Goal: Task Accomplishment & Management: Use online tool/utility

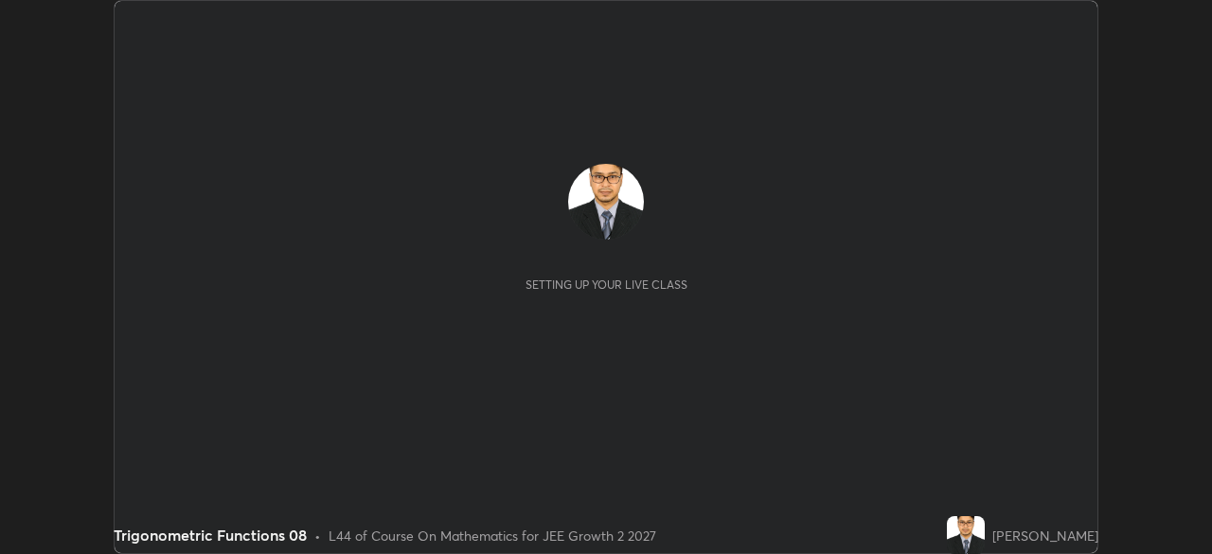
scroll to position [554, 1211]
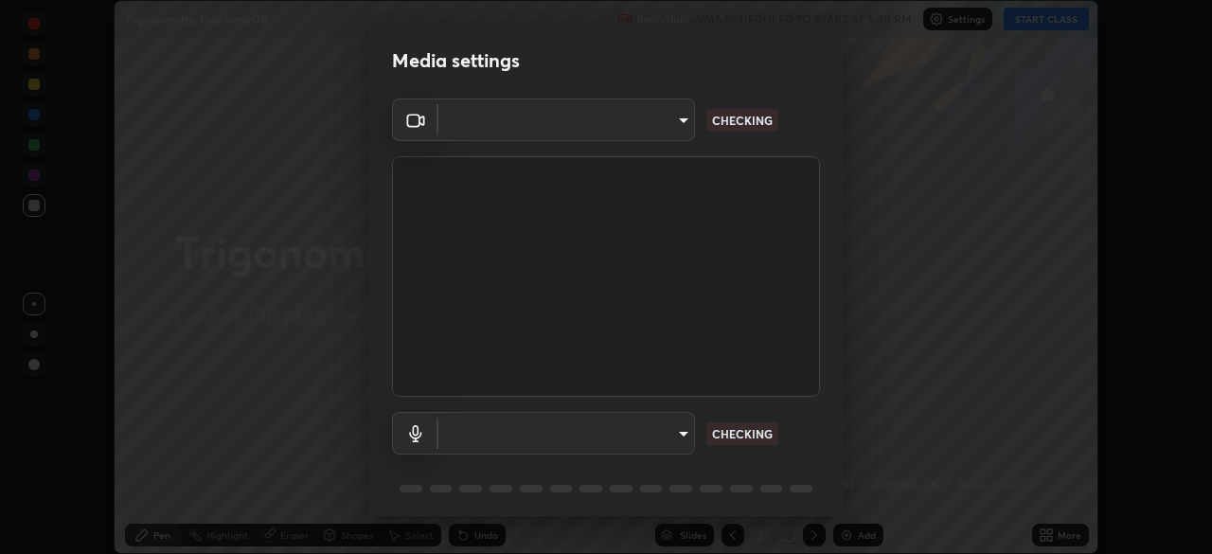
type input "648abb19764dab56075ae6cd3c13843a59c6a2446ad08d27c5b482b977c15b1c"
click at [660, 426] on body "Erase all Trigonometric Functions 08 Recording WAS SCHEDULED TO START AT 5:40 P…" at bounding box center [606, 277] width 1212 height 554
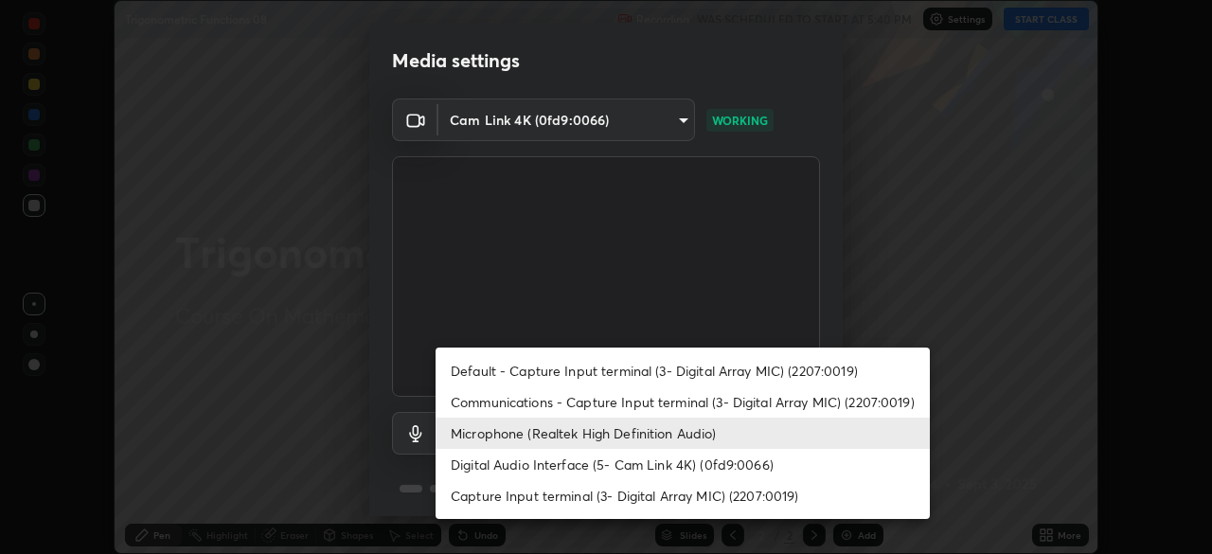
click at [660, 369] on li "Default - Capture Input terminal (3- Digital Array MIC) (2207:0019)" at bounding box center [683, 370] width 494 height 31
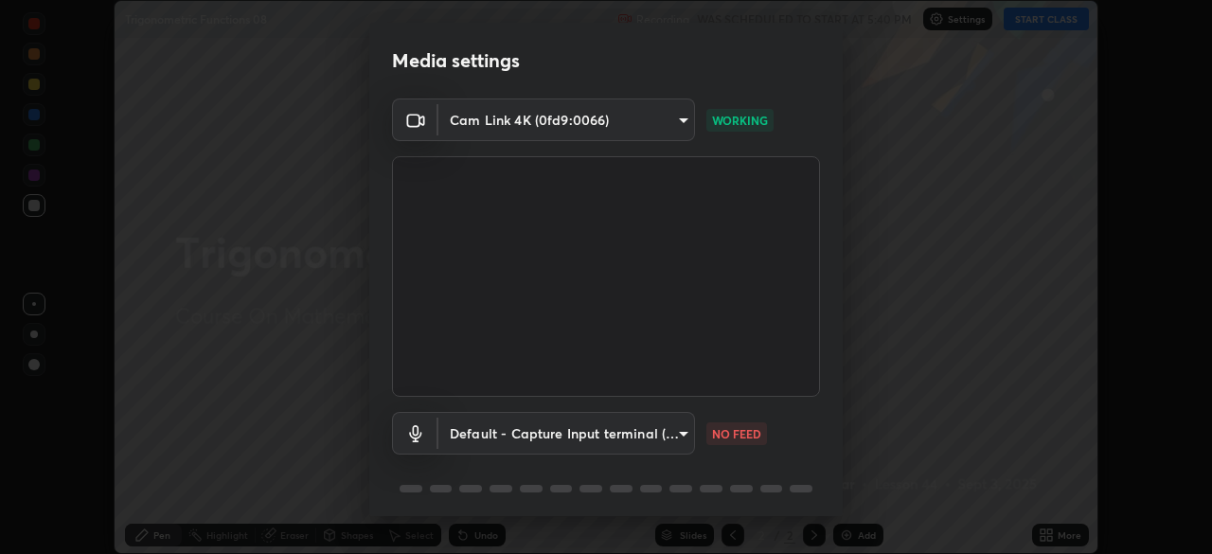
type input "default"
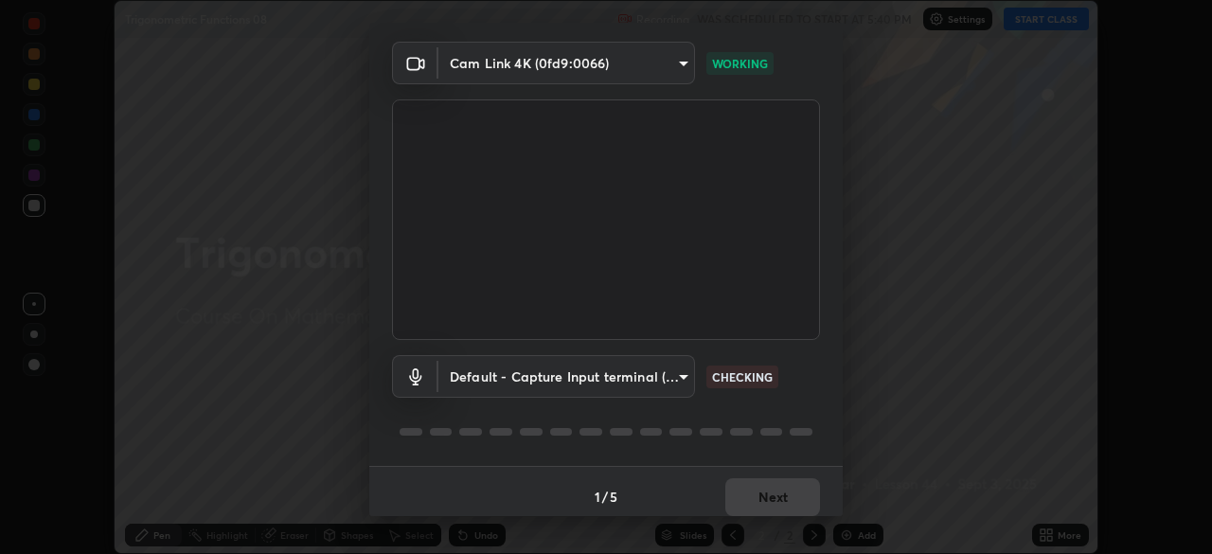
scroll to position [67, 0]
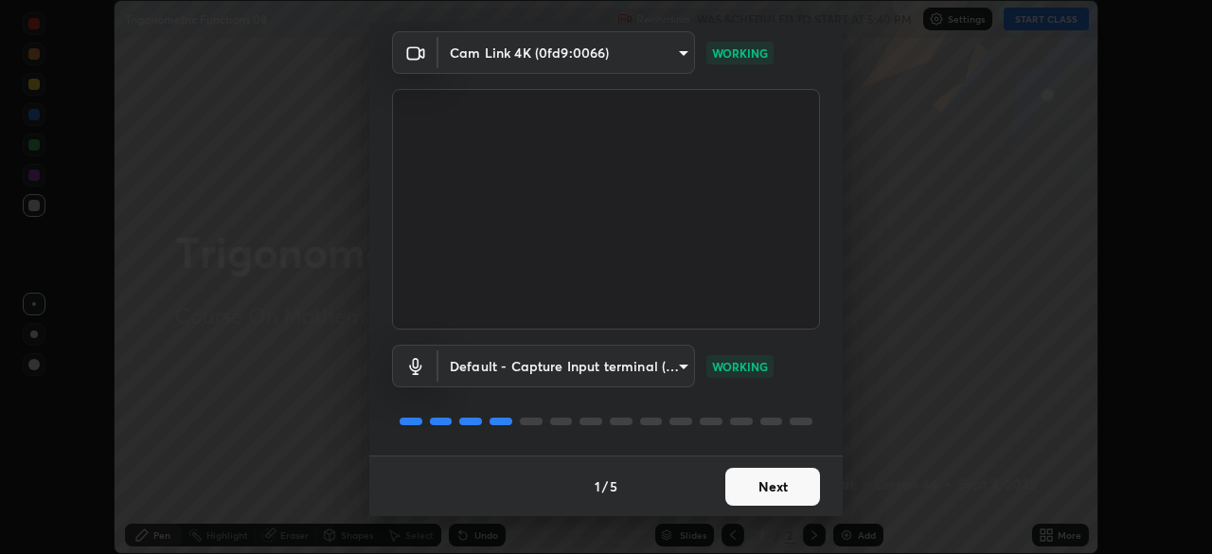
click at [775, 491] on button "Next" at bounding box center [772, 487] width 95 height 38
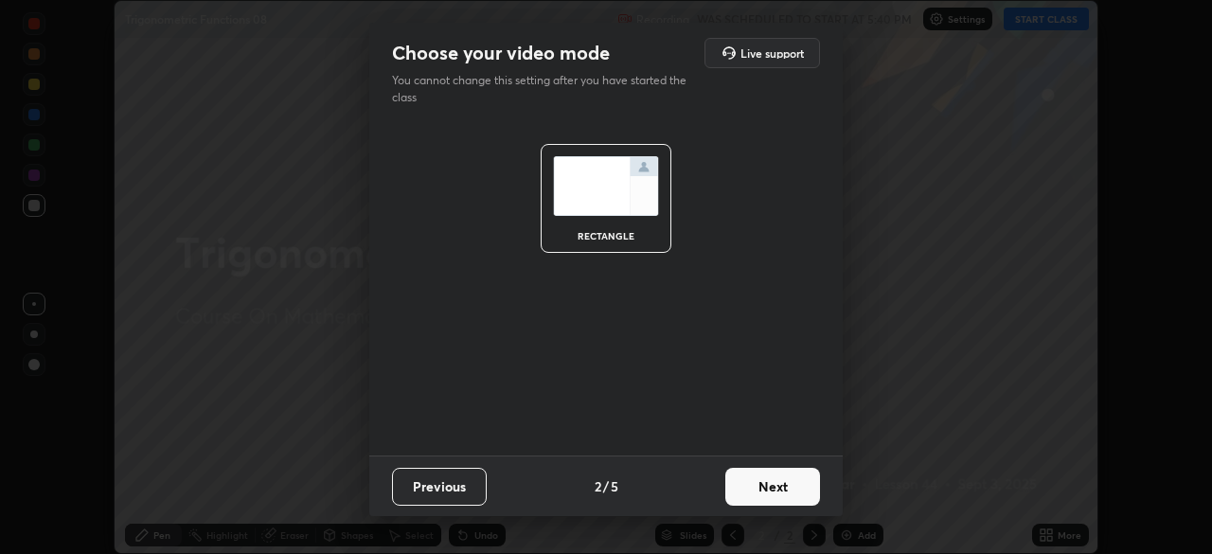
scroll to position [0, 0]
click at [778, 489] on button "Next" at bounding box center [772, 487] width 95 height 38
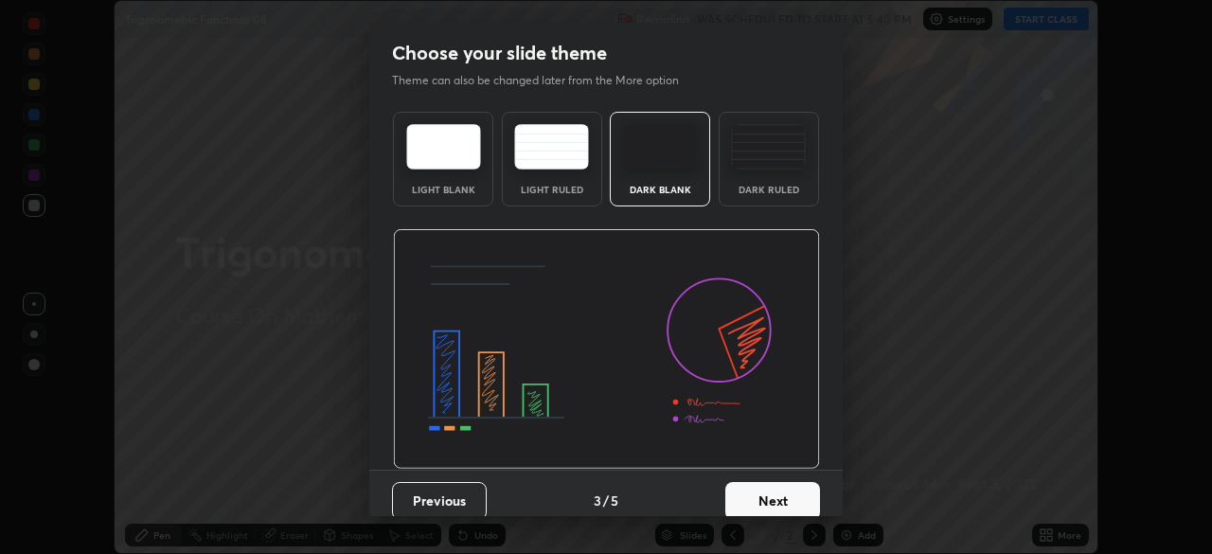
click at [778, 495] on button "Next" at bounding box center [772, 501] width 95 height 38
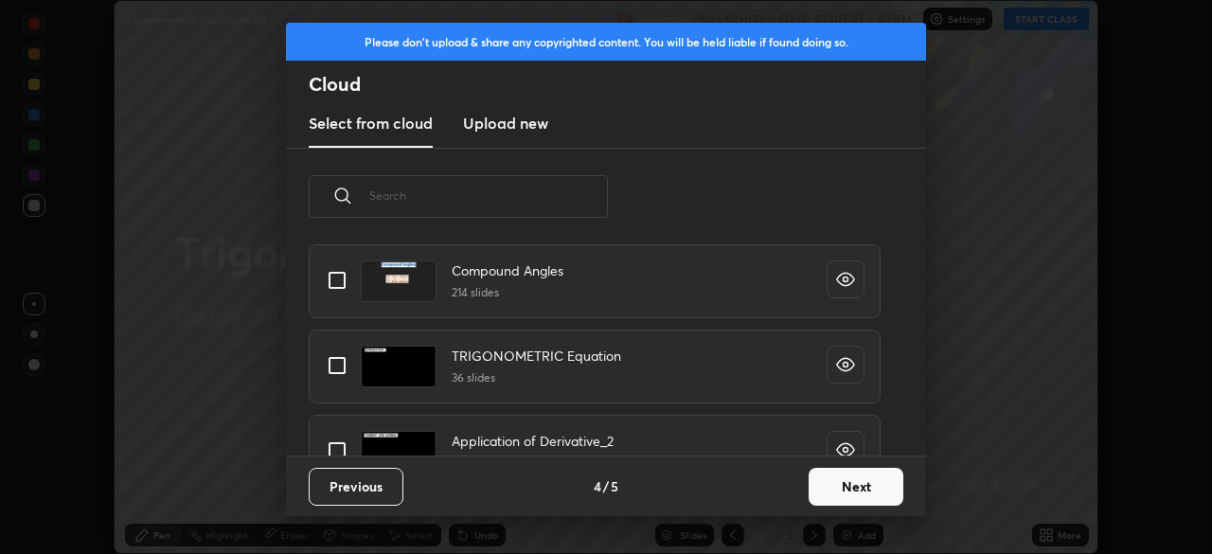
scroll to position [1312, 0]
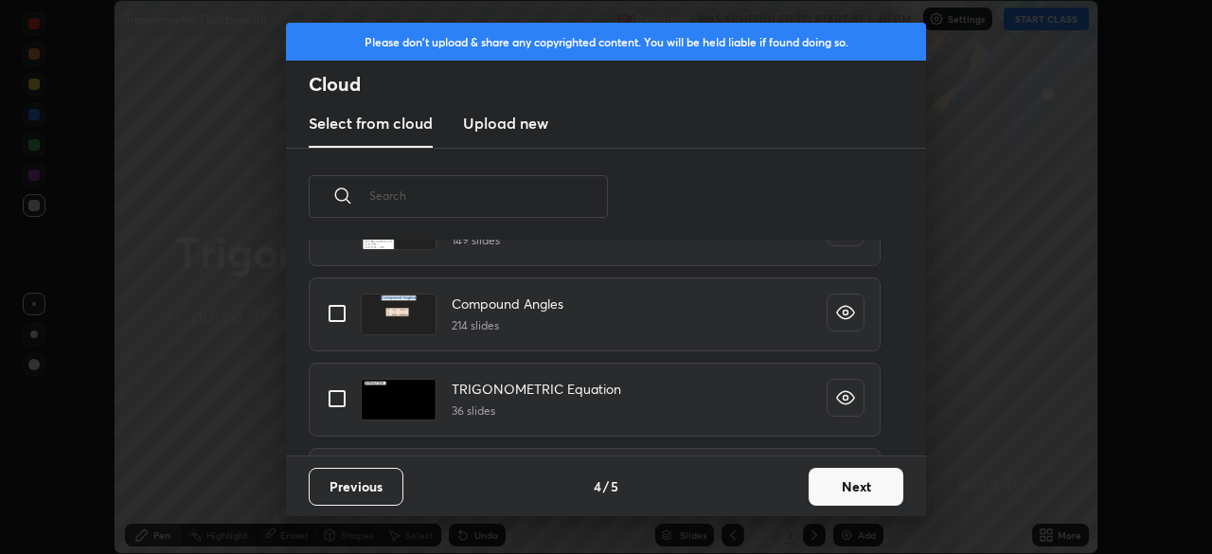
click at [976, 238] on div "Please don't upload & share any copyrighted content. You will be held liable if…" at bounding box center [606, 277] width 1212 height 554
click at [339, 312] on input "grid" at bounding box center [337, 314] width 40 height 40
checkbox input "true"
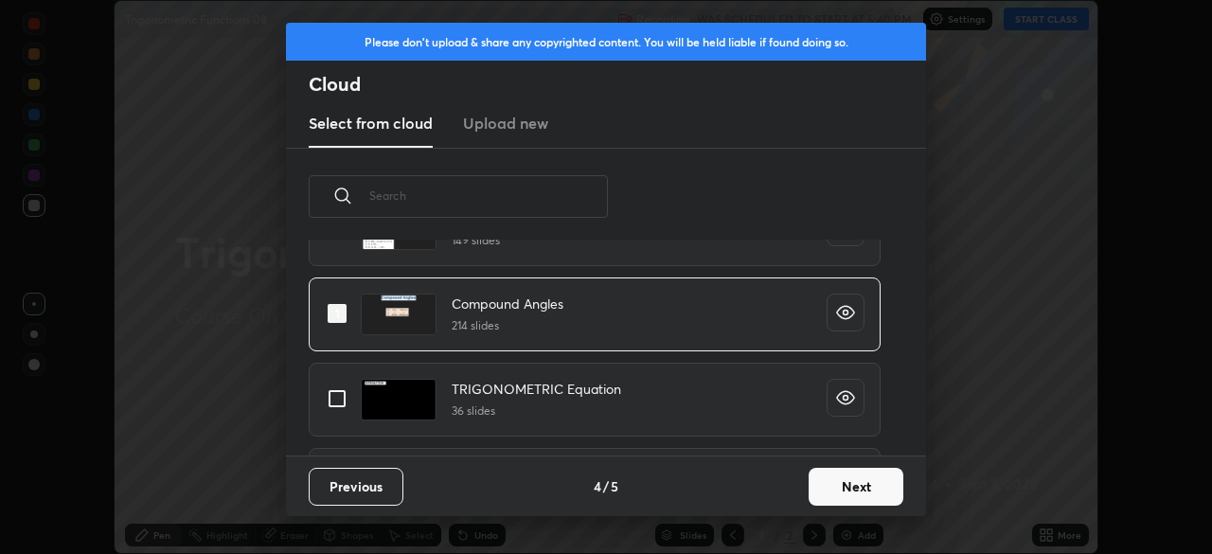
click at [836, 491] on button "Next" at bounding box center [856, 487] width 95 height 38
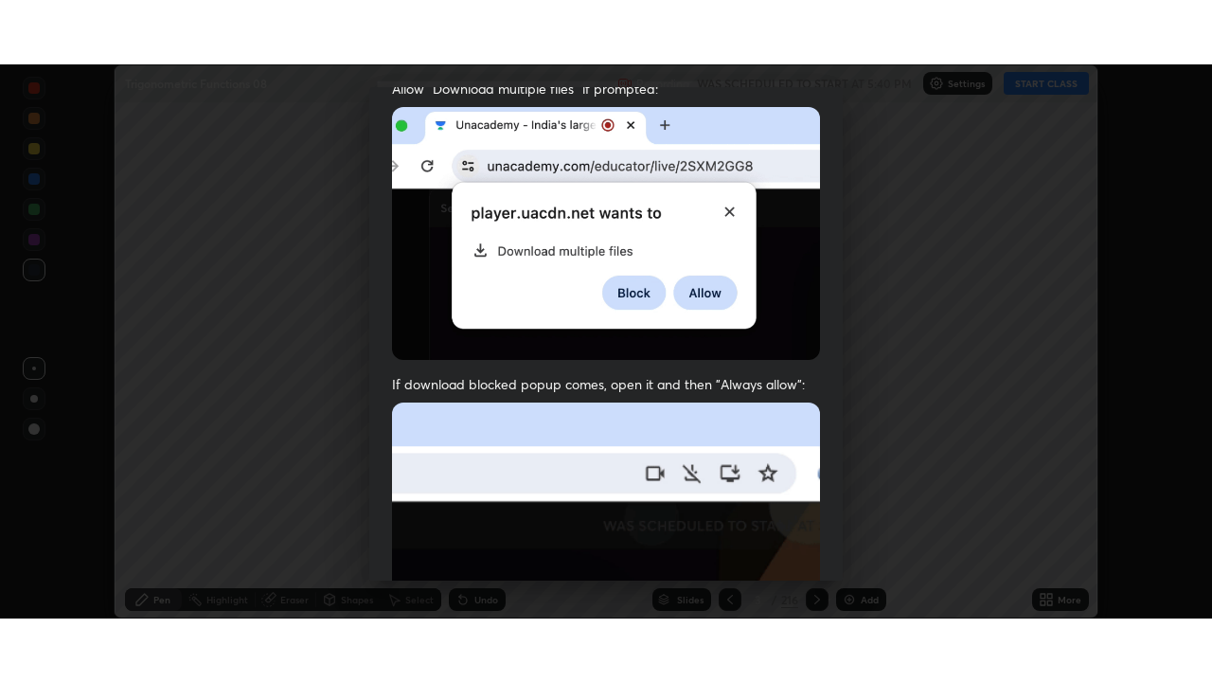
scroll to position [454, 0]
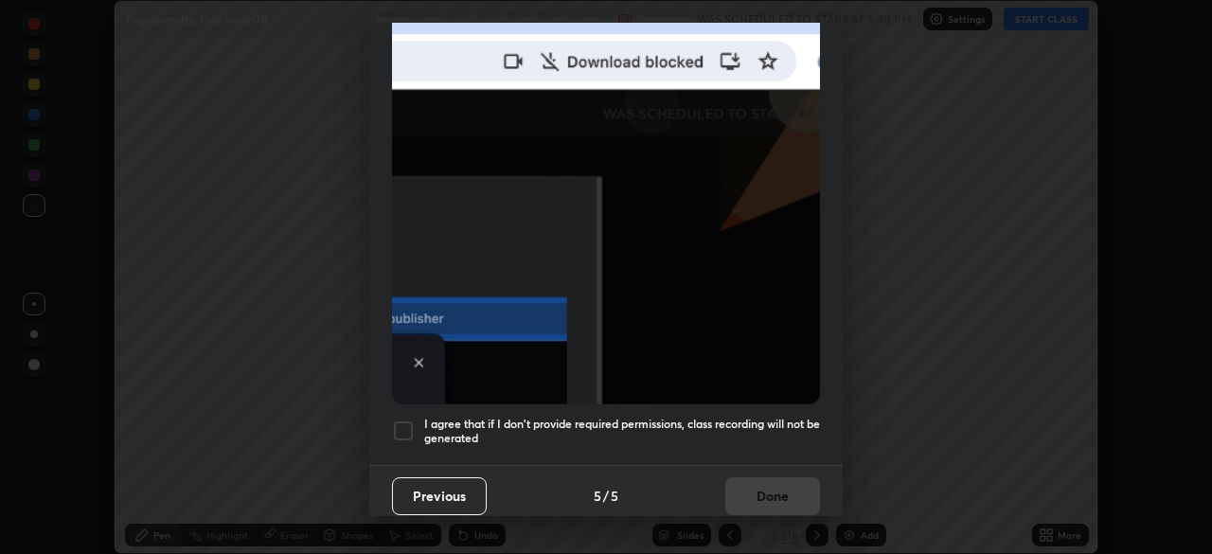
click at [408, 422] on div at bounding box center [403, 431] width 23 height 23
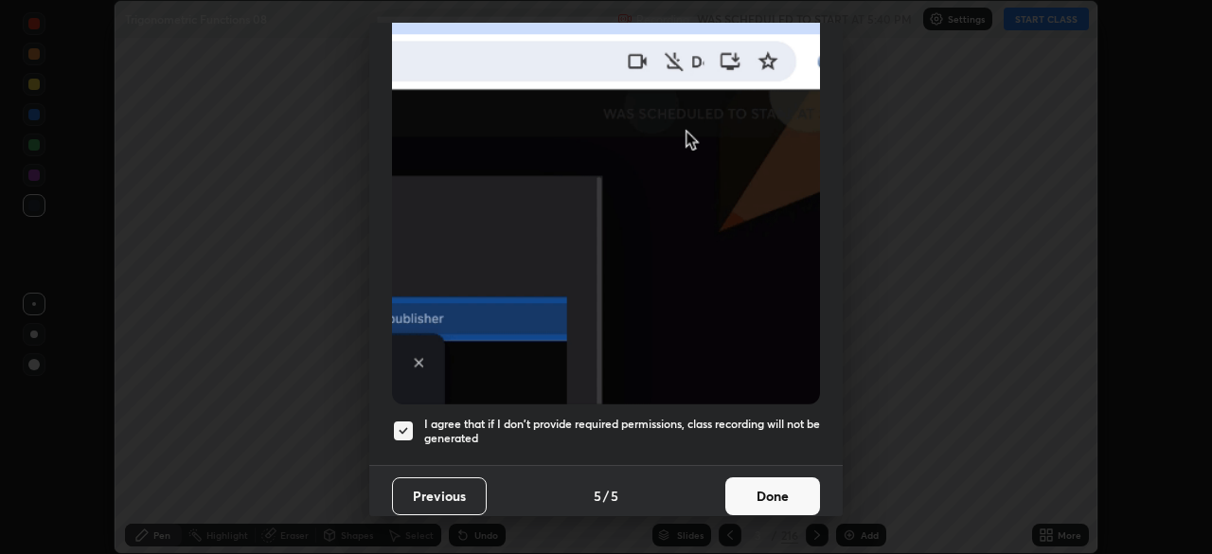
click at [777, 479] on button "Done" at bounding box center [772, 496] width 95 height 38
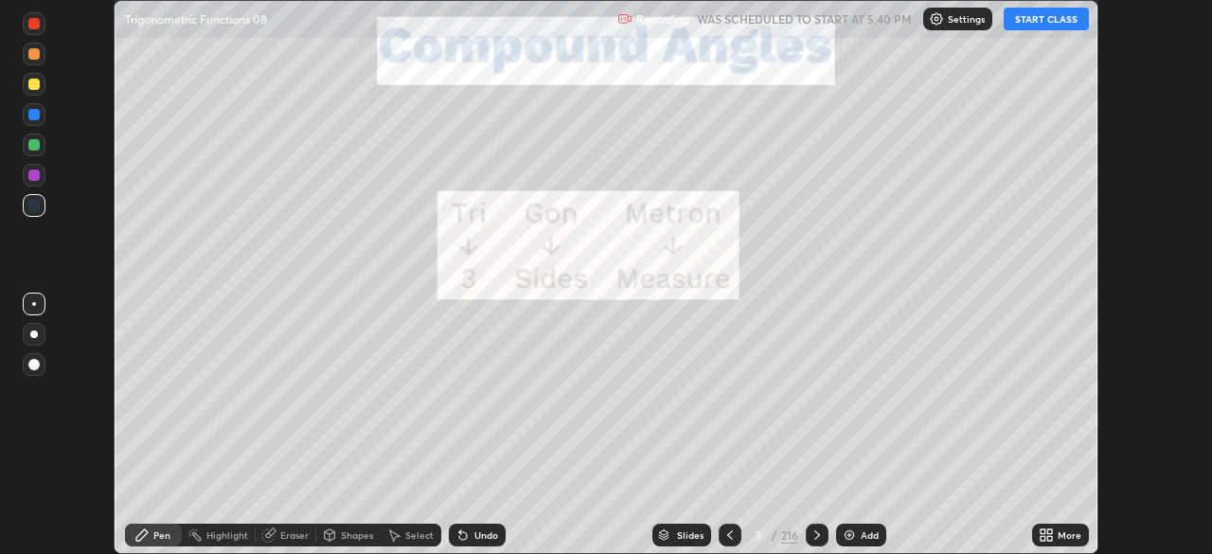
click at [1054, 535] on div "More" at bounding box center [1060, 535] width 57 height 23
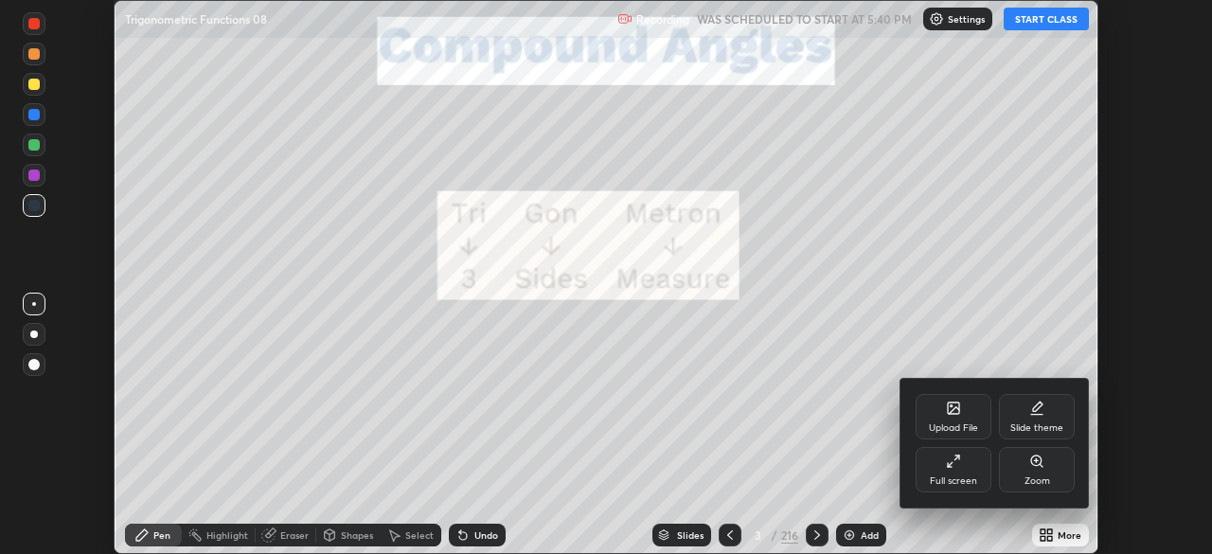
click at [974, 462] on div "Full screen" at bounding box center [954, 469] width 76 height 45
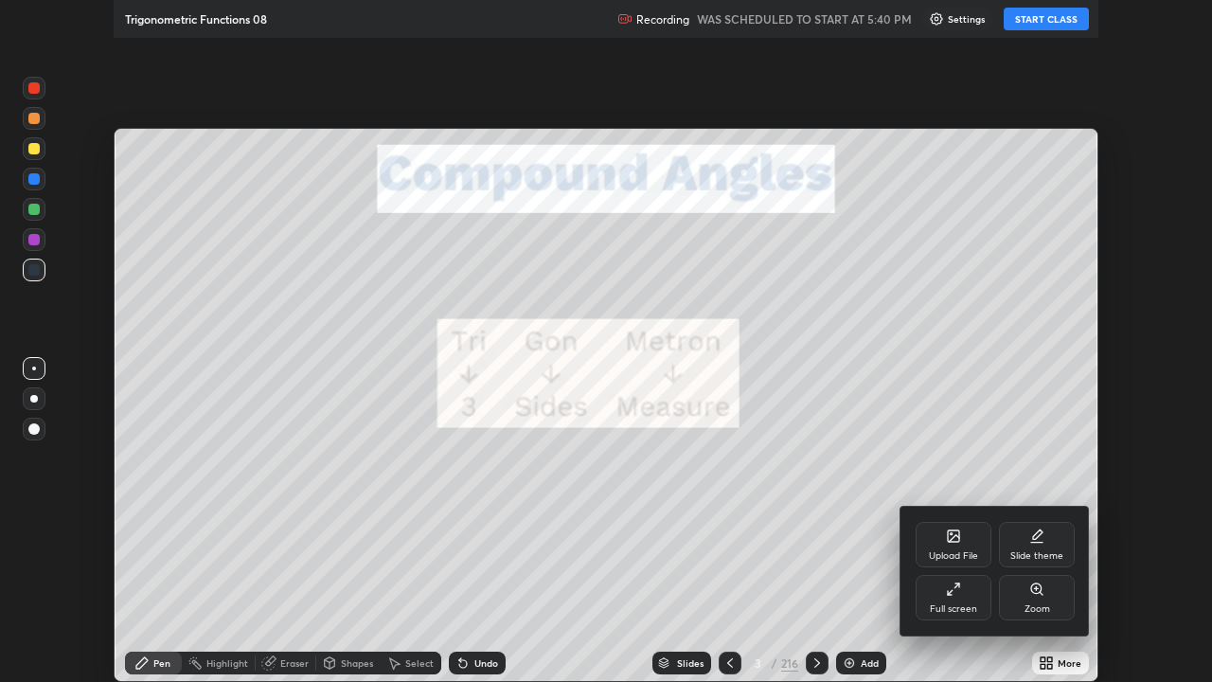
scroll to position [682, 1212]
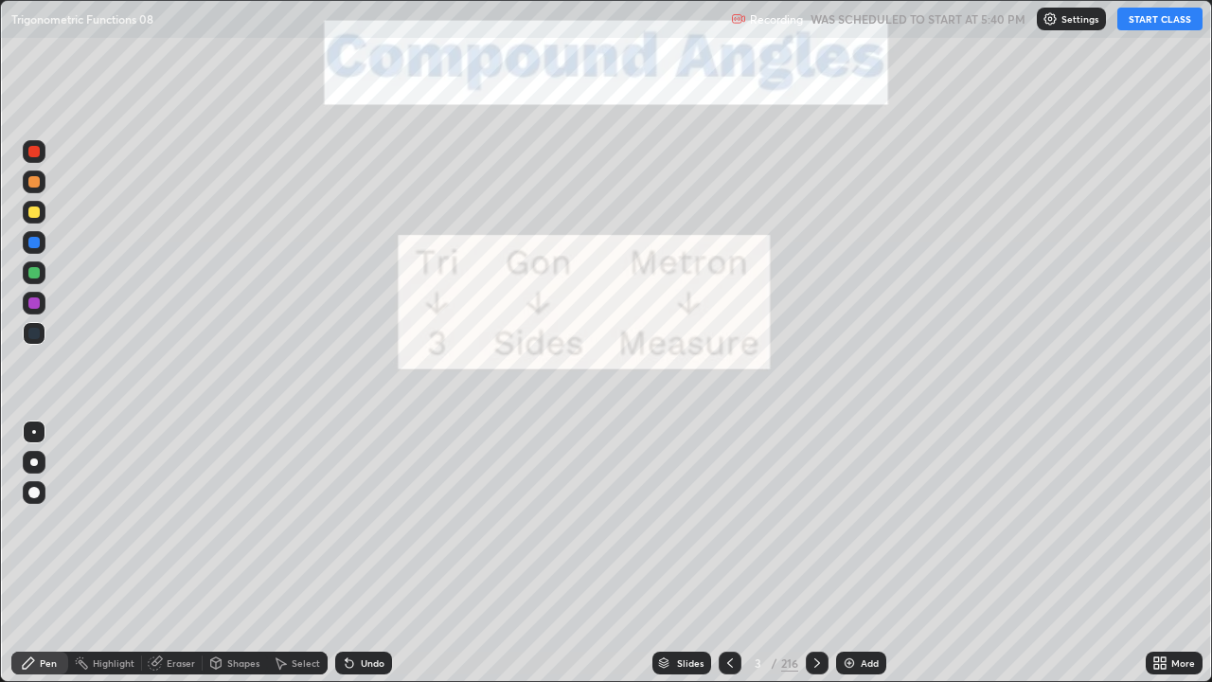
click at [1143, 17] on button "START CLASS" at bounding box center [1159, 19] width 85 height 23
click at [782, 553] on div "216" at bounding box center [789, 662] width 17 height 17
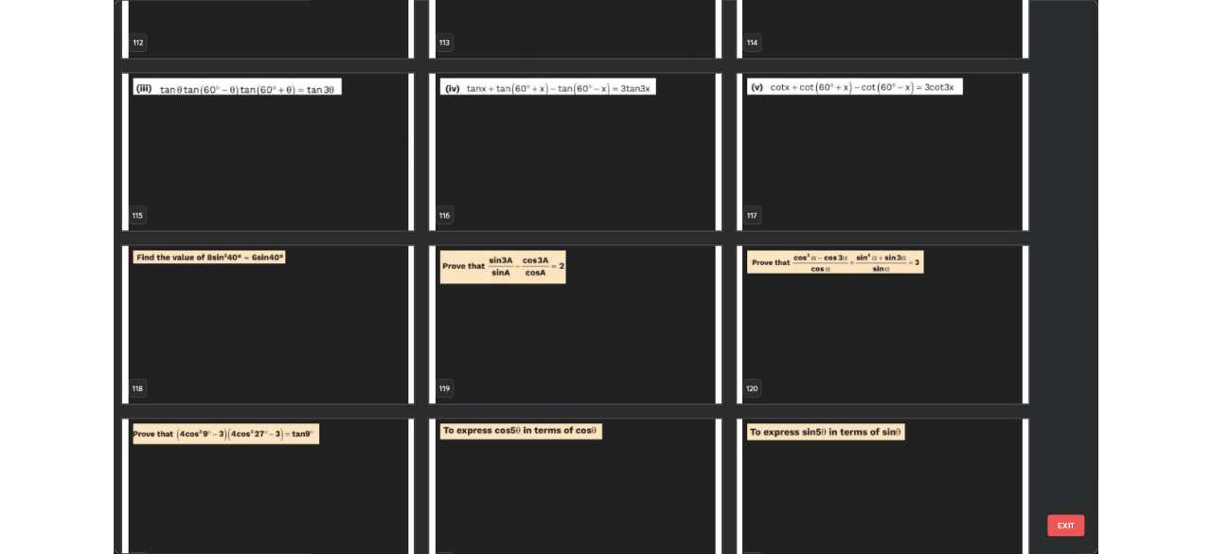
scroll to position [7995, 0]
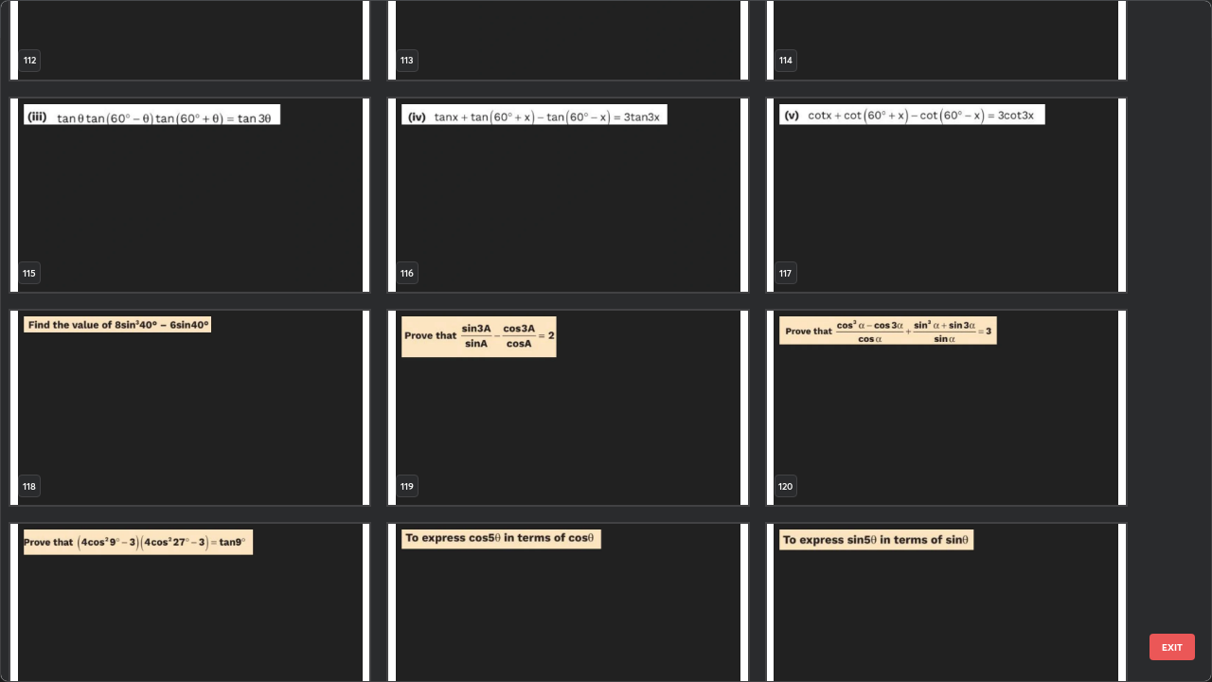
click at [312, 409] on img "grid" at bounding box center [189, 408] width 359 height 194
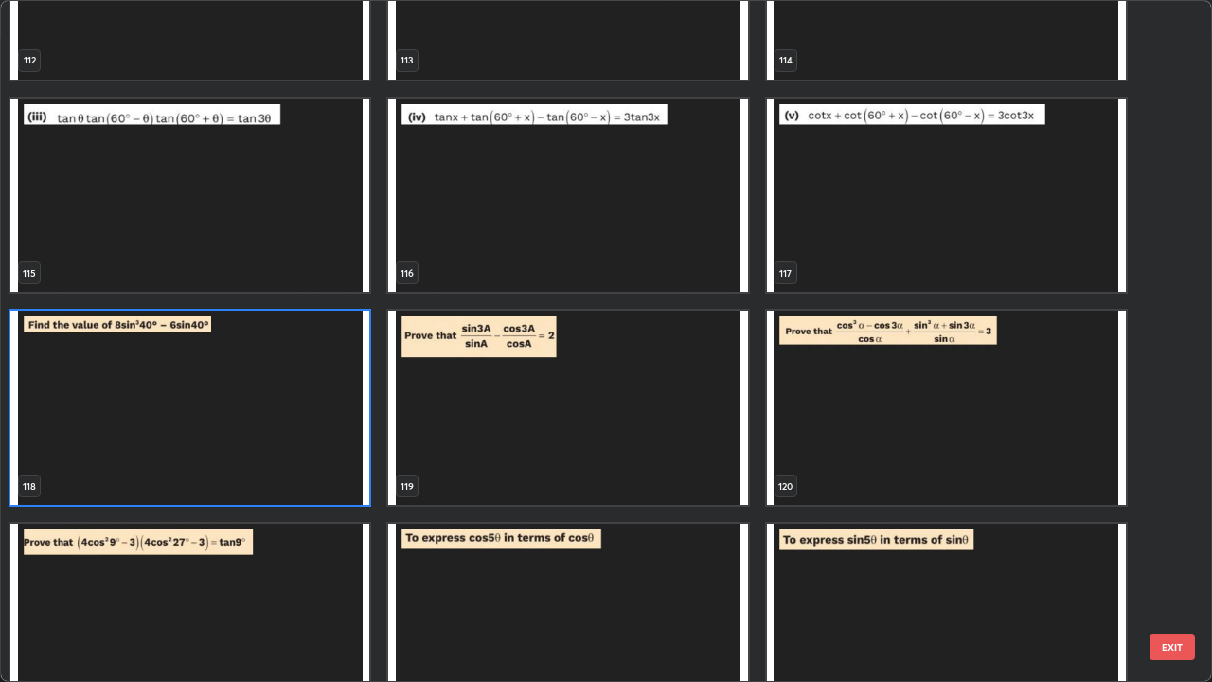
click at [303, 408] on img "grid" at bounding box center [189, 408] width 359 height 194
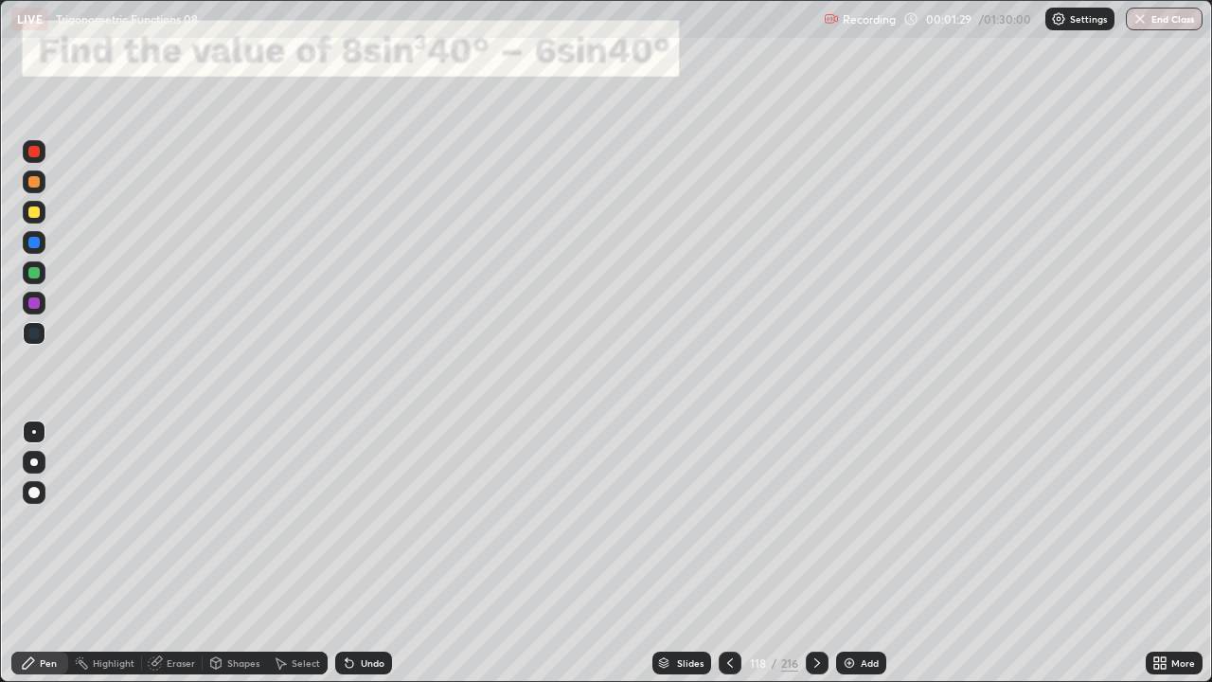
click at [31, 276] on div at bounding box center [33, 272] width 11 height 11
click at [817, 553] on icon at bounding box center [817, 662] width 15 height 15
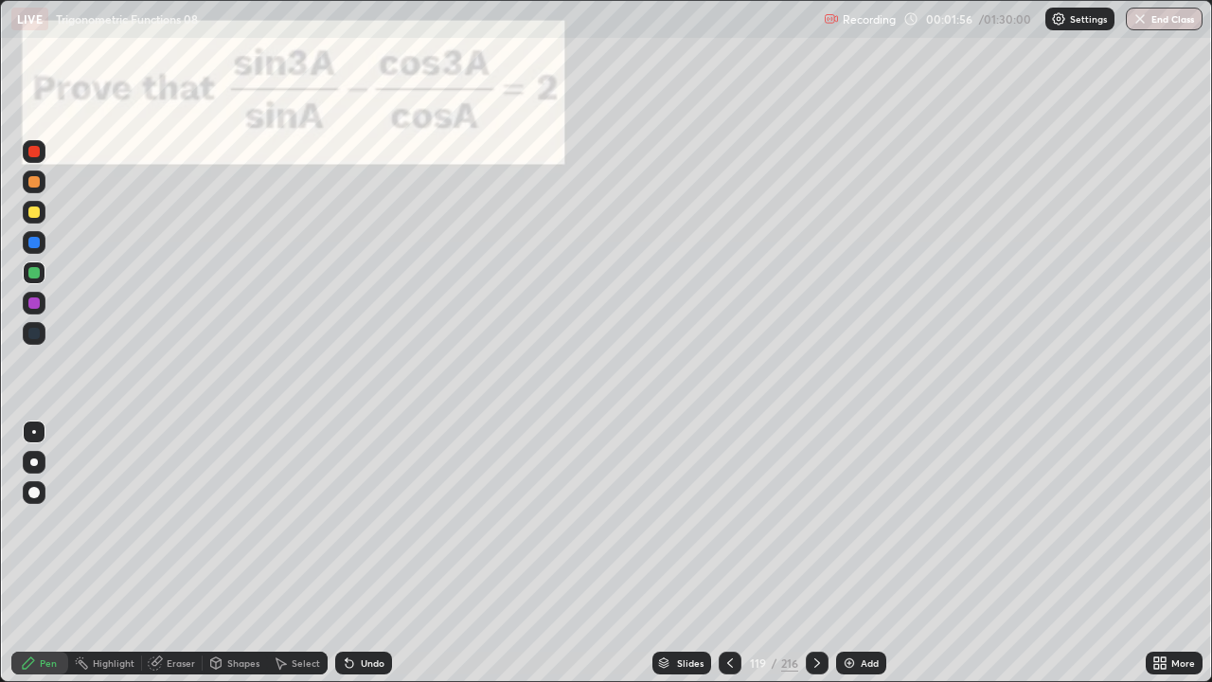
click at [34, 156] on div at bounding box center [33, 151] width 11 height 11
click at [32, 273] on div at bounding box center [33, 272] width 11 height 11
click at [33, 245] on div at bounding box center [33, 242] width 11 height 11
click at [807, 553] on div at bounding box center [817, 663] width 23 height 23
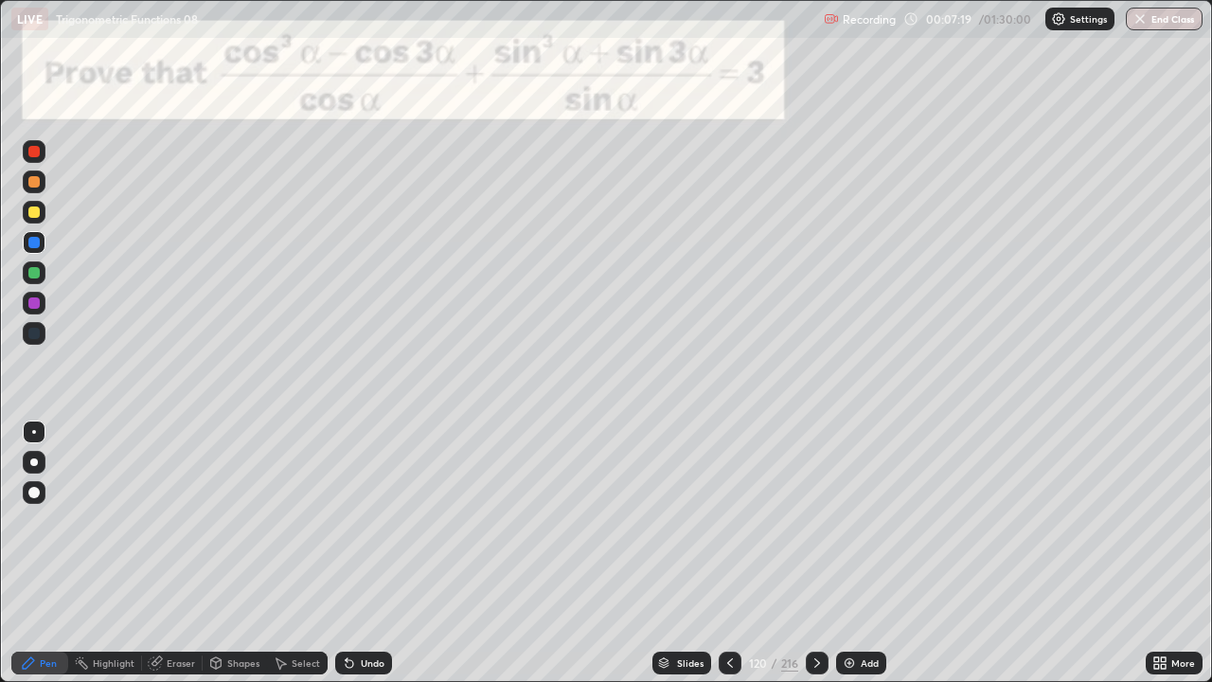
click at [37, 274] on div at bounding box center [33, 272] width 11 height 11
click at [30, 307] on div at bounding box center [33, 302] width 11 height 11
click at [815, 553] on icon at bounding box center [817, 662] width 15 height 15
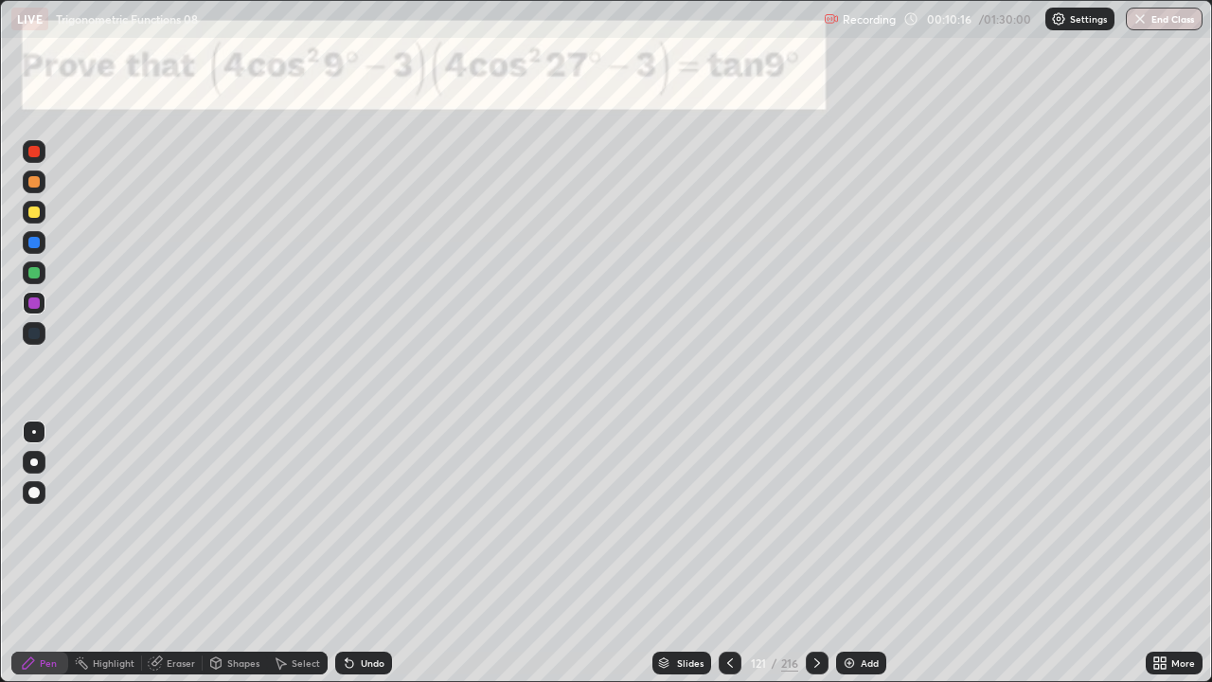
click at [33, 213] on div at bounding box center [33, 211] width 11 height 11
click at [30, 243] on div at bounding box center [33, 242] width 11 height 11
click at [815, 553] on icon at bounding box center [817, 662] width 15 height 15
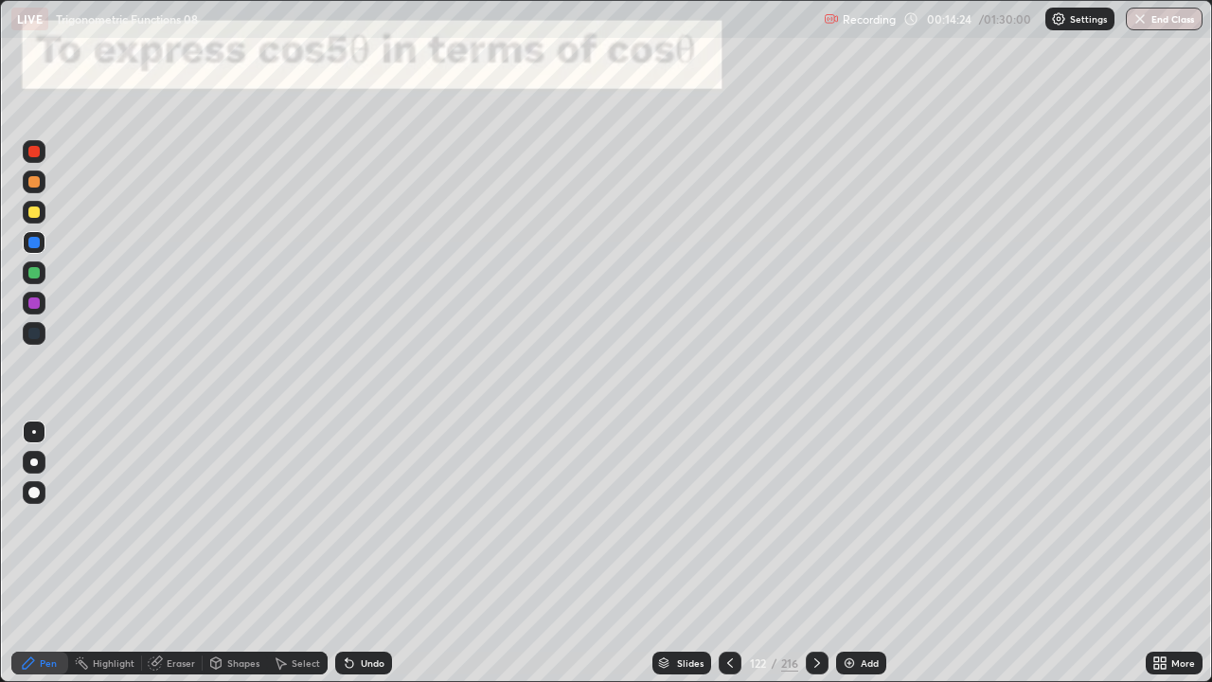
click at [32, 221] on div at bounding box center [34, 212] width 23 height 23
click at [363, 553] on div "Undo" at bounding box center [363, 663] width 57 height 23
click at [367, 553] on div "Undo" at bounding box center [373, 662] width 24 height 9
click at [373, 553] on div "Undo" at bounding box center [373, 662] width 24 height 9
click at [385, 553] on div "Undo" at bounding box center [363, 663] width 57 height 23
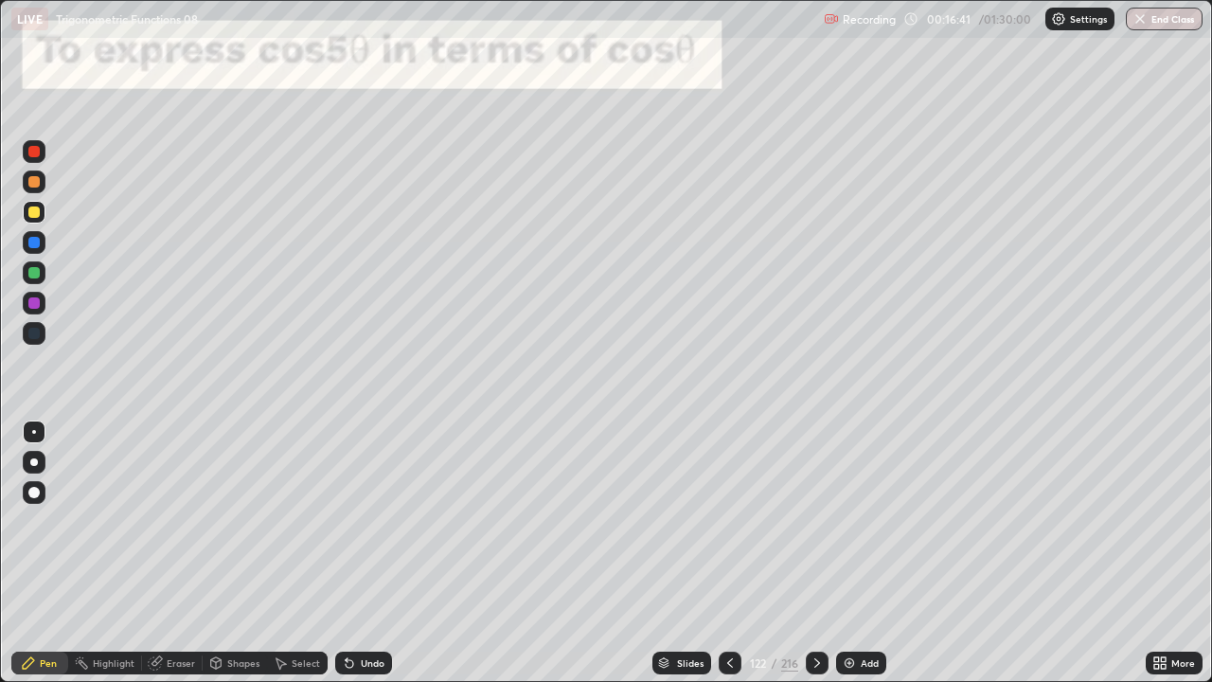
click at [1170, 553] on div "More" at bounding box center [1174, 663] width 57 height 23
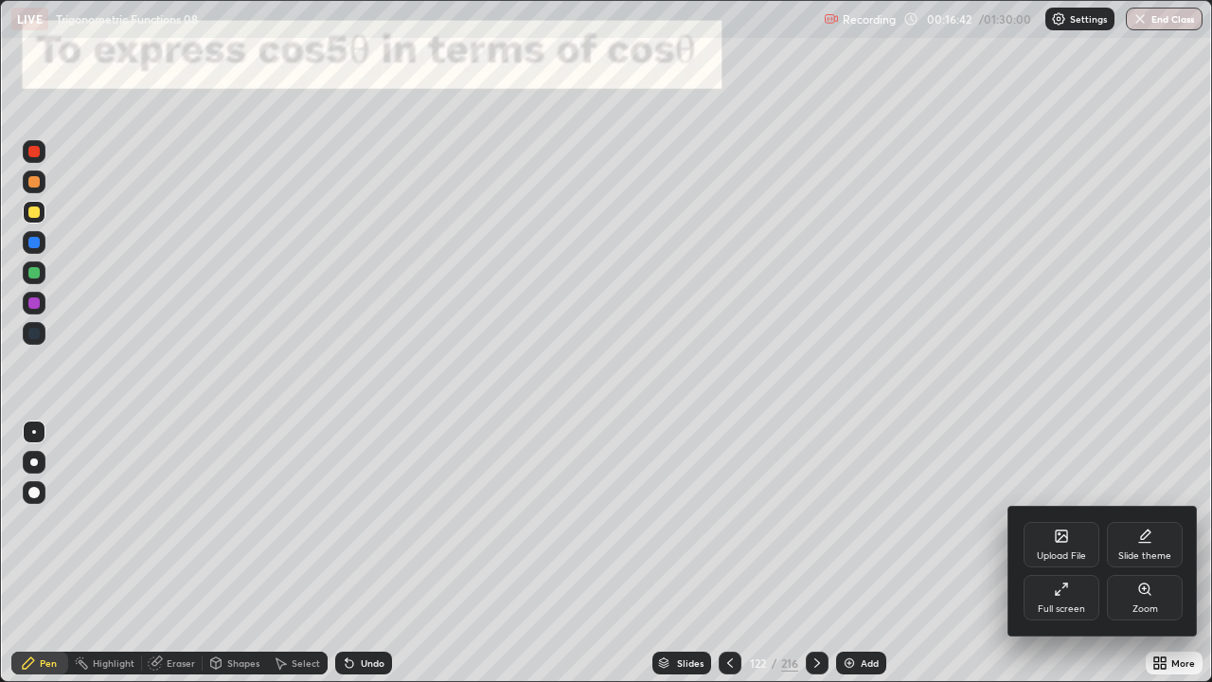
click at [1062, 553] on icon at bounding box center [1061, 588] width 15 height 15
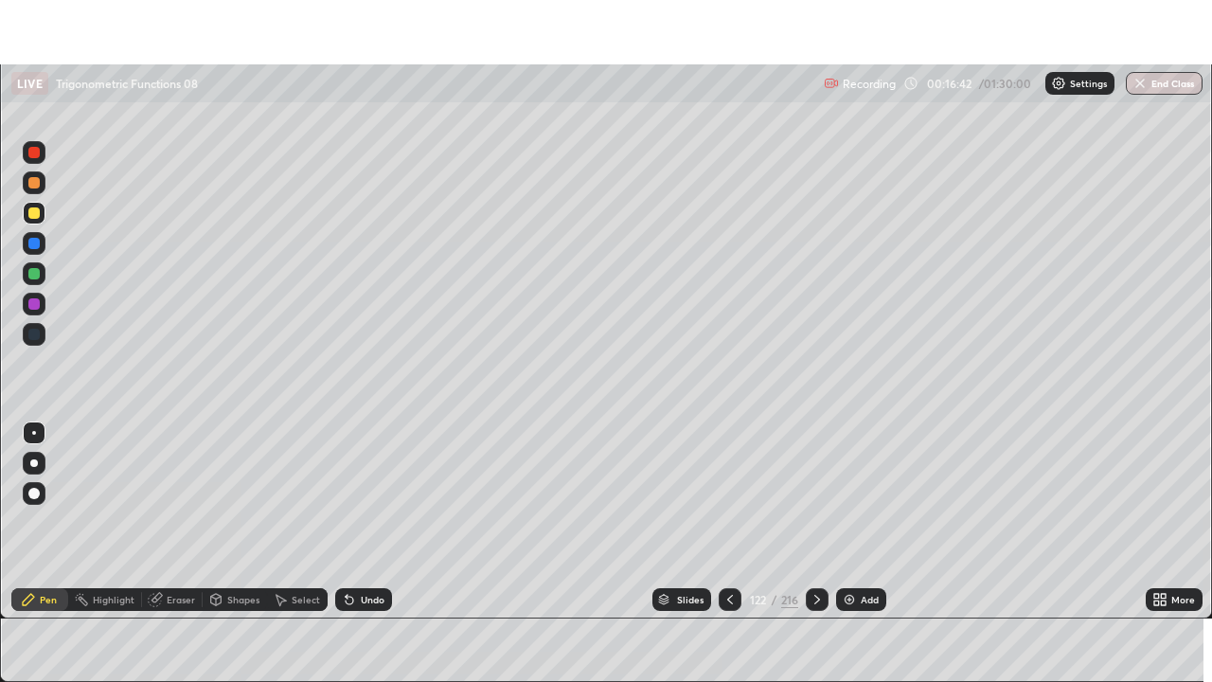
scroll to position [94143, 93485]
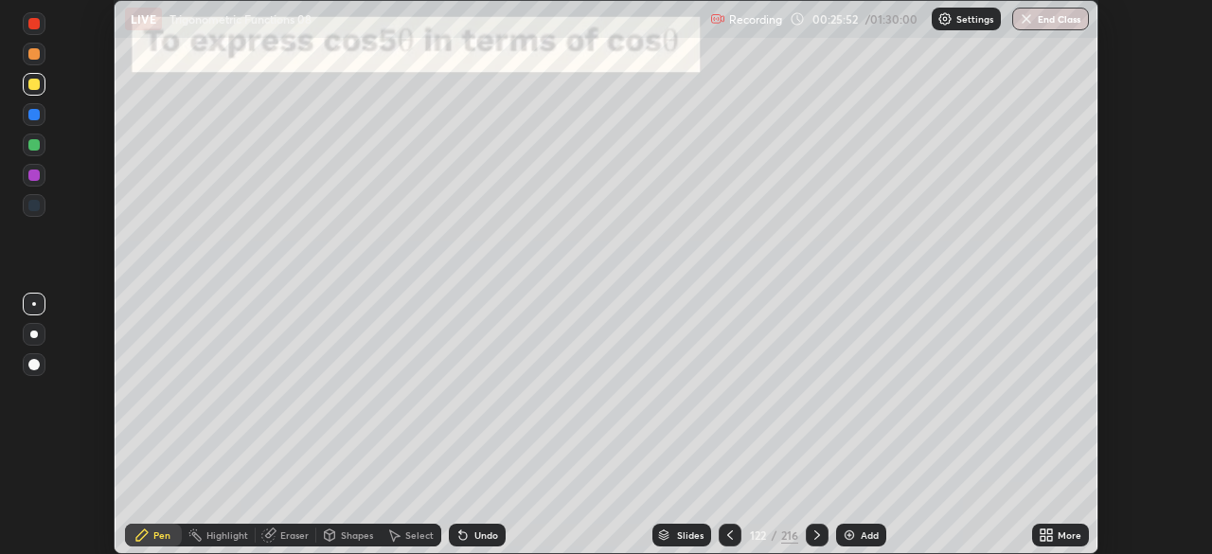
click at [1048, 530] on icon at bounding box center [1049, 531] width 5 height 5
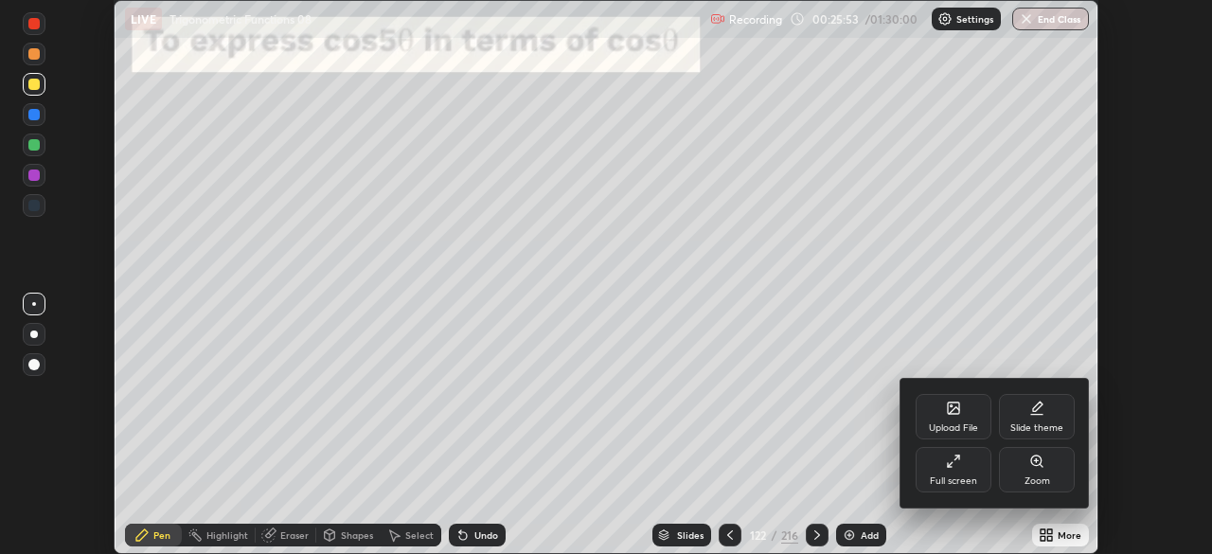
click at [958, 466] on icon at bounding box center [953, 461] width 15 height 15
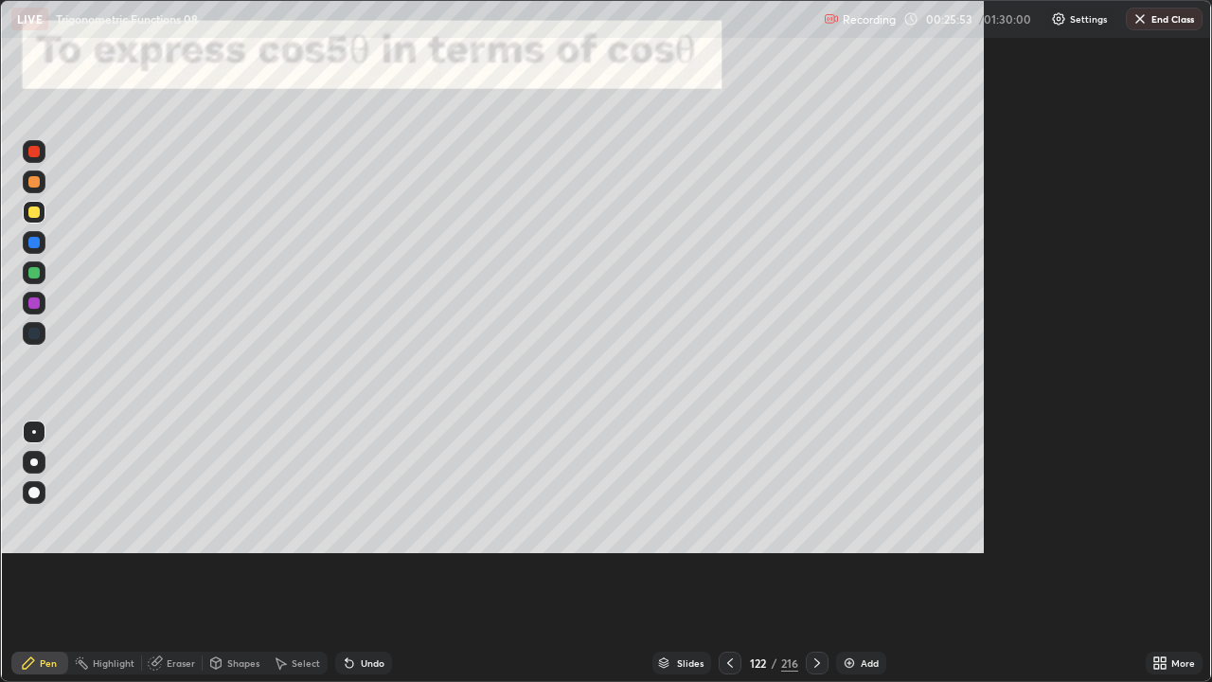
scroll to position [682, 1212]
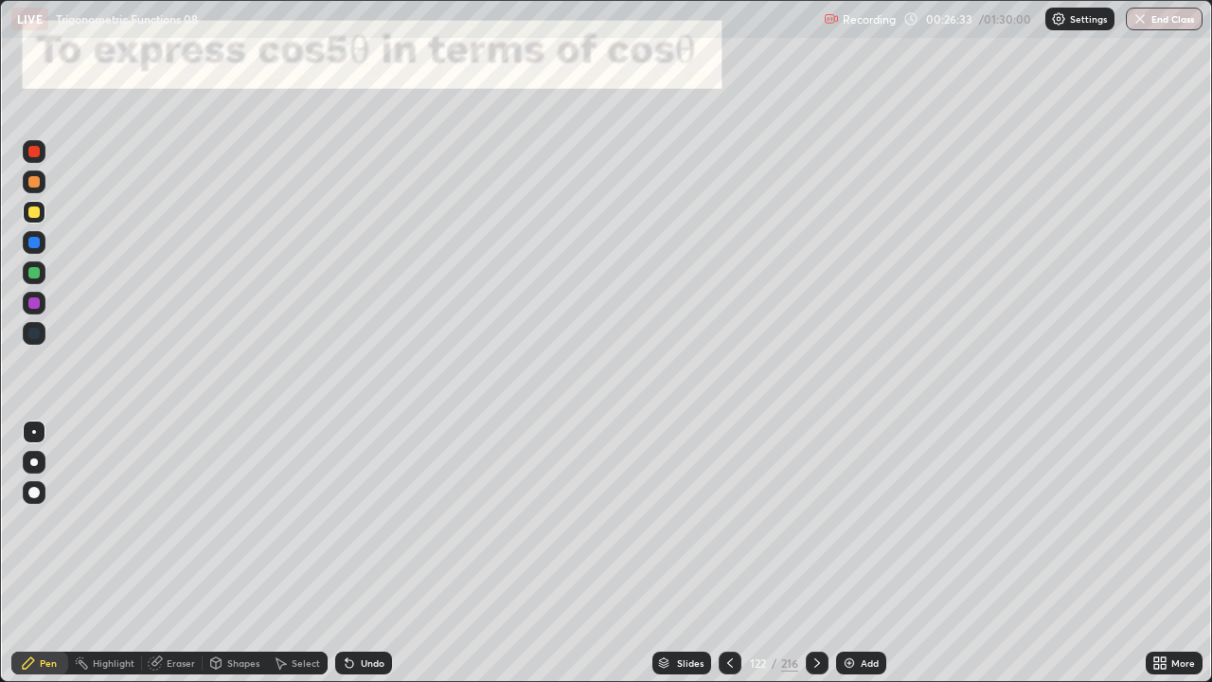
click at [813, 553] on icon at bounding box center [817, 662] width 15 height 15
click at [814, 553] on icon at bounding box center [817, 662] width 15 height 15
click at [817, 553] on icon at bounding box center [817, 662] width 15 height 15
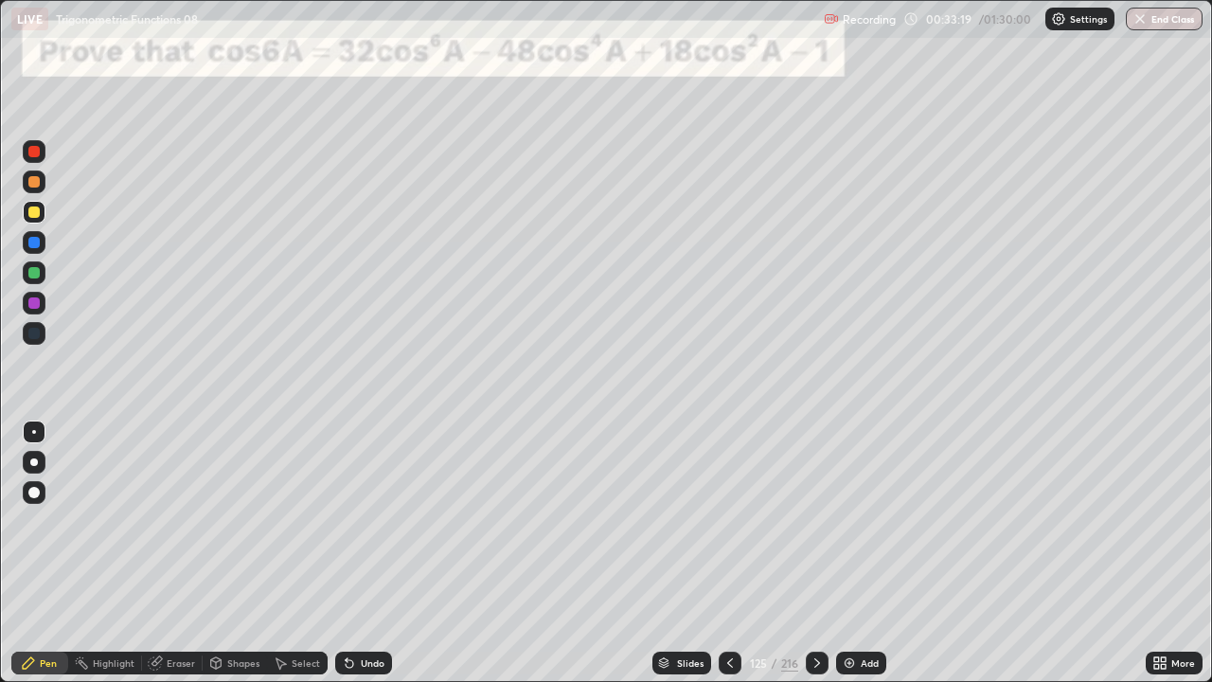
click at [815, 553] on icon at bounding box center [817, 662] width 6 height 9
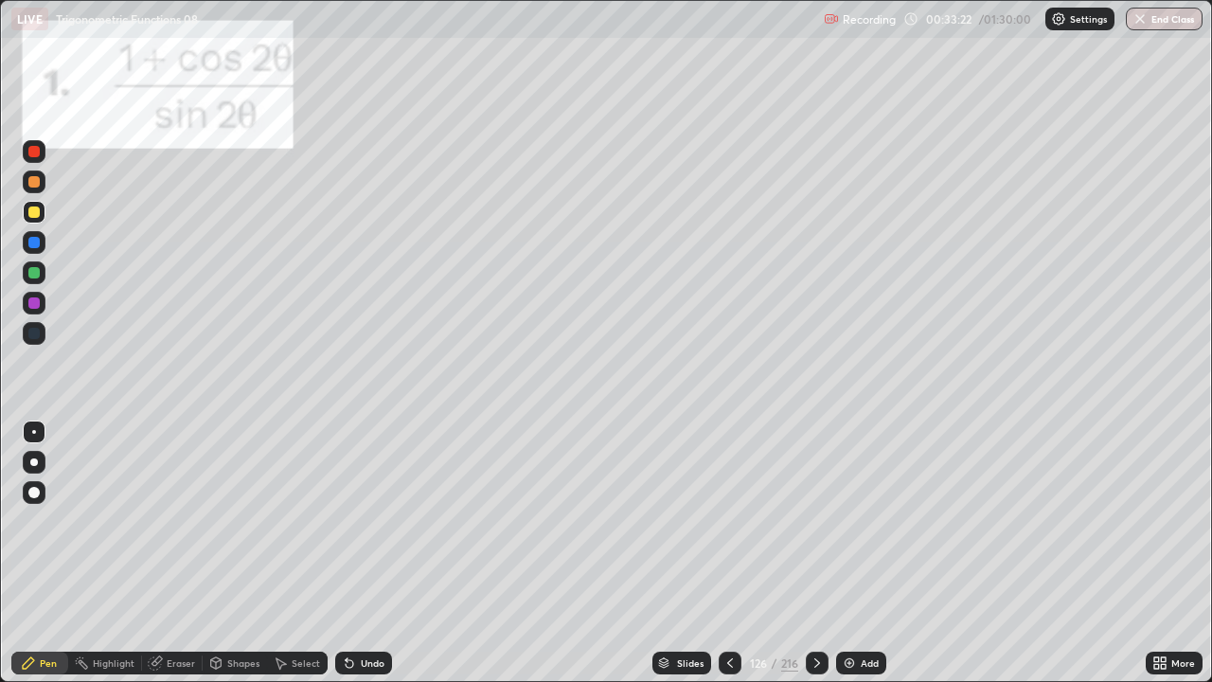
click at [812, 553] on icon at bounding box center [817, 662] width 15 height 15
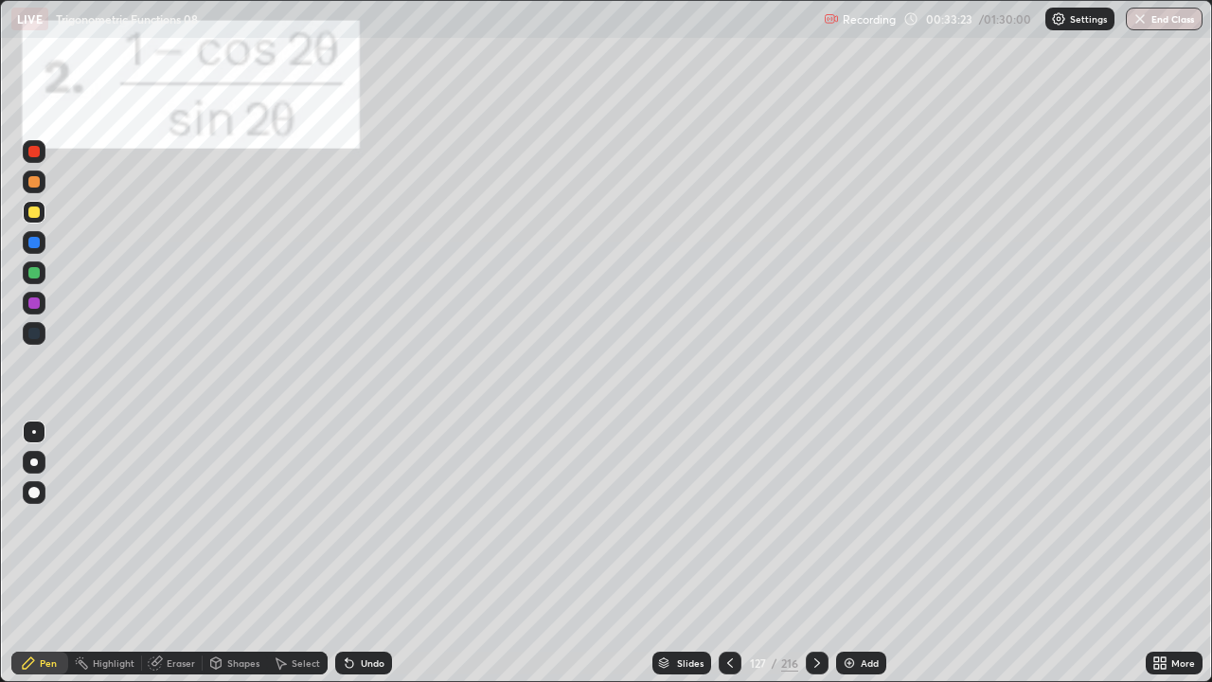
click at [824, 553] on div at bounding box center [817, 663] width 23 height 23
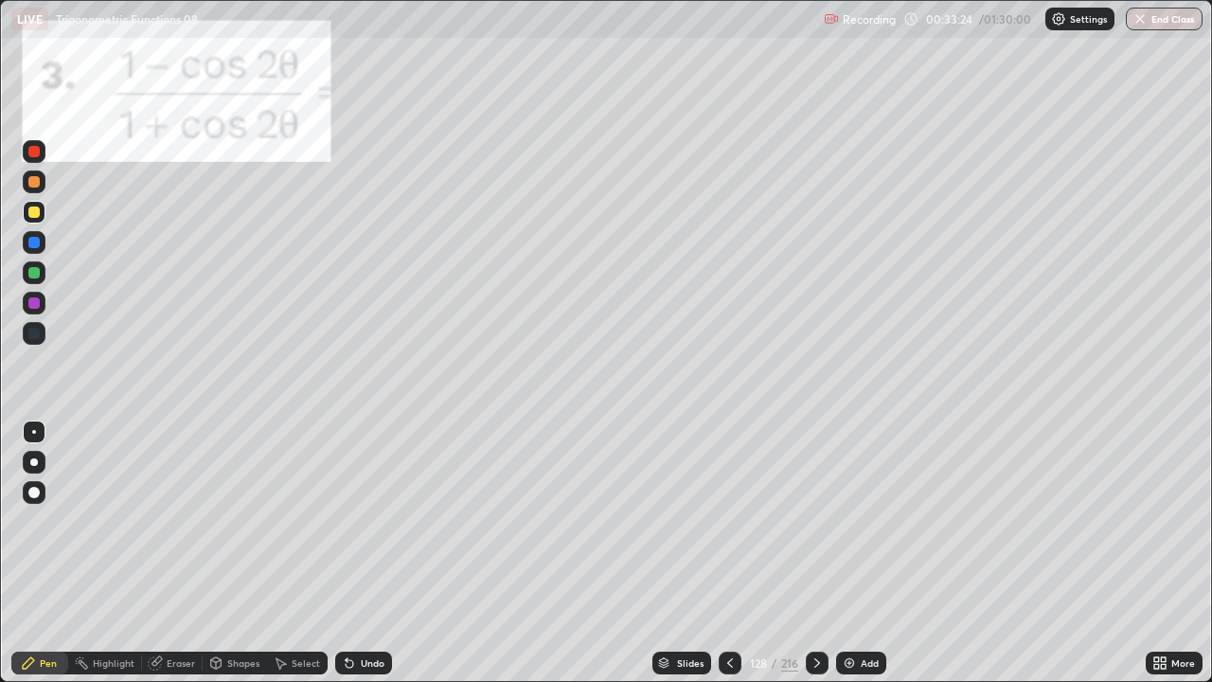
click at [827, 553] on div at bounding box center [817, 663] width 23 height 23
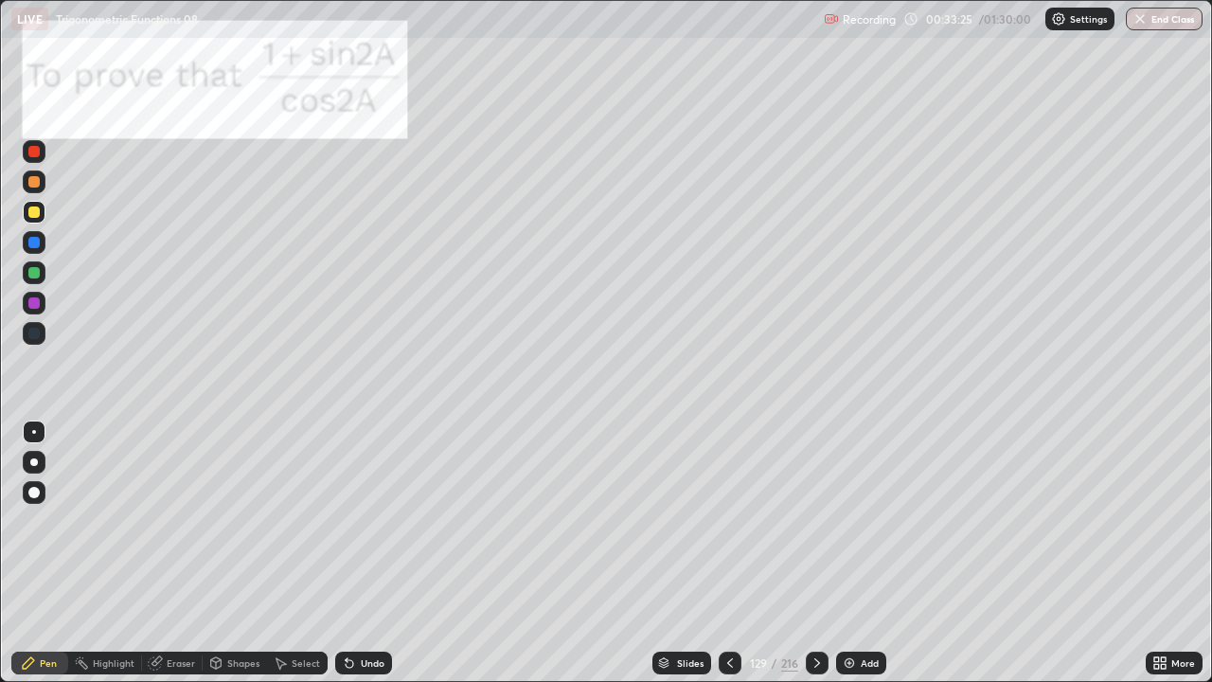
click at [838, 553] on div "Add" at bounding box center [861, 663] width 50 height 23
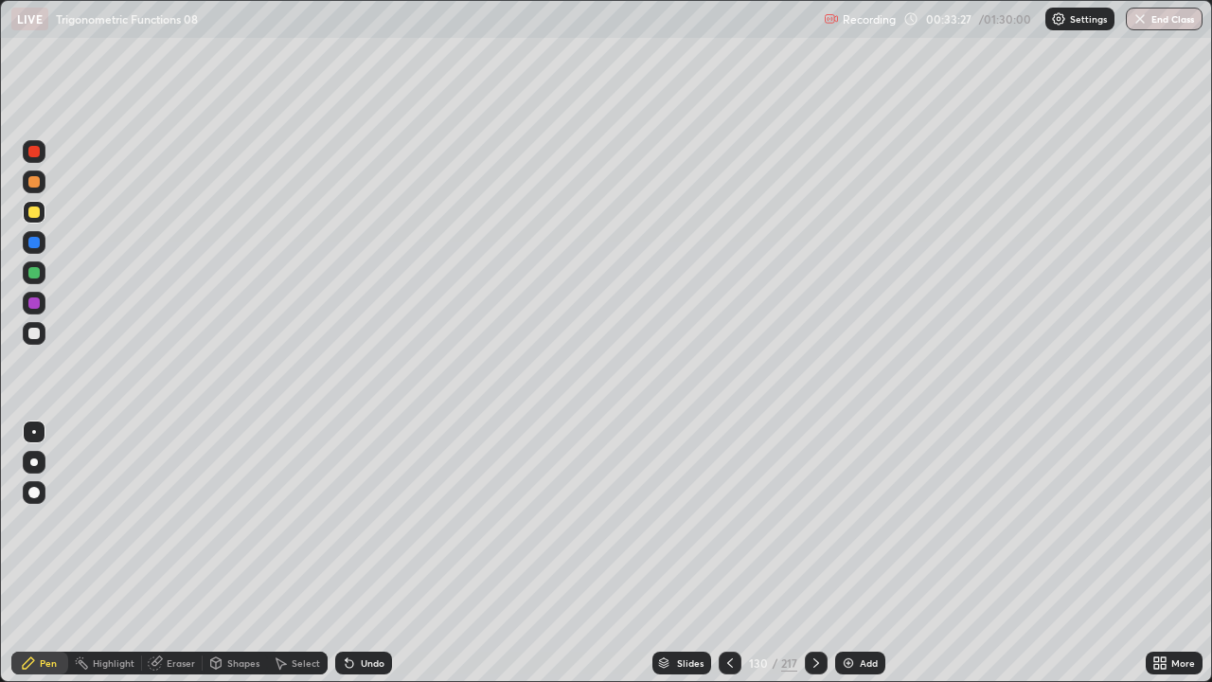
click at [814, 553] on icon at bounding box center [816, 662] width 15 height 15
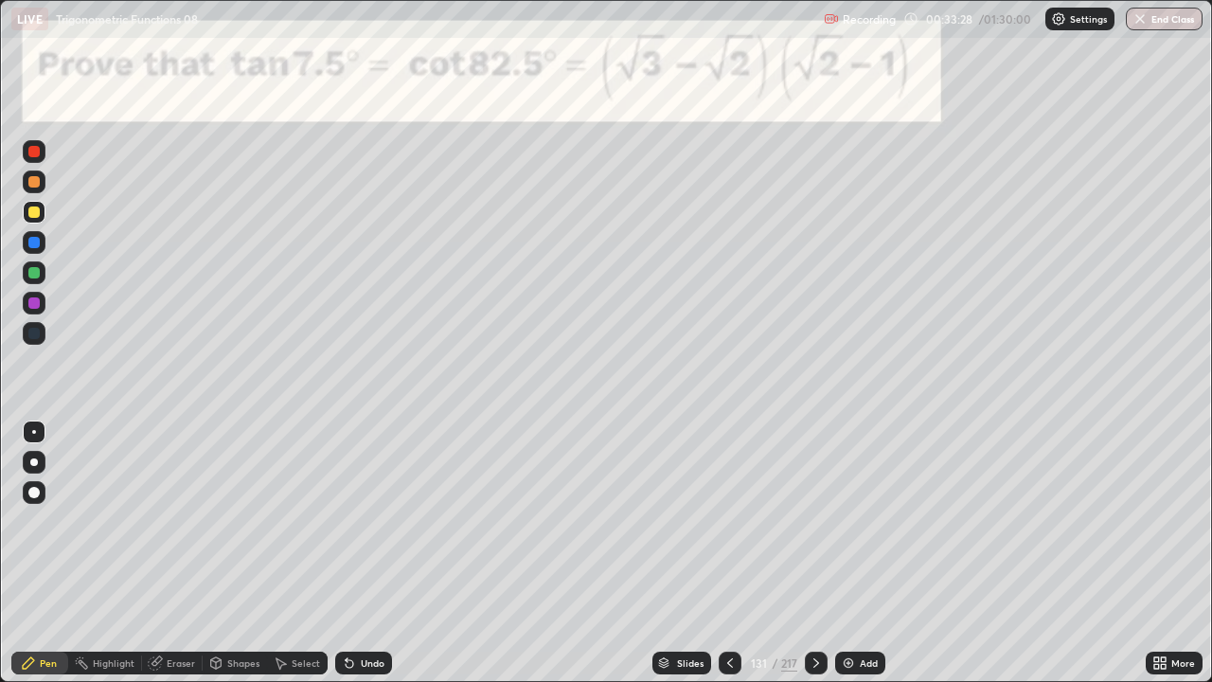
click at [820, 553] on div at bounding box center [816, 663] width 23 height 23
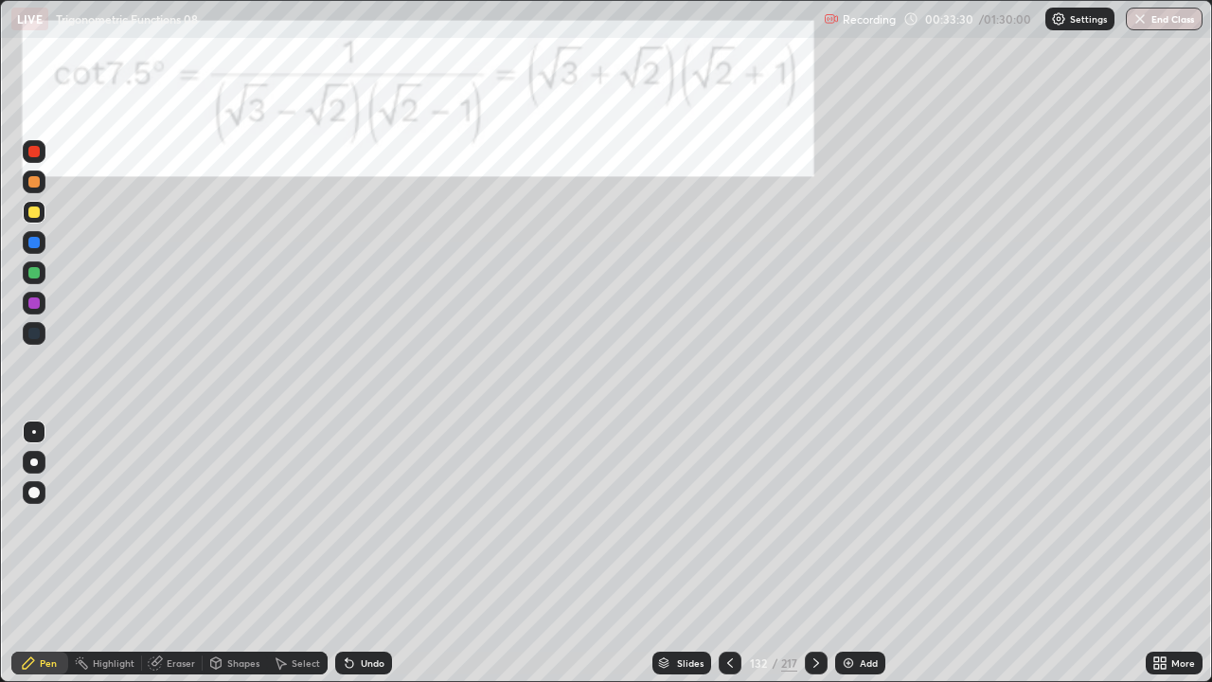
click at [822, 553] on div at bounding box center [816, 663] width 23 height 23
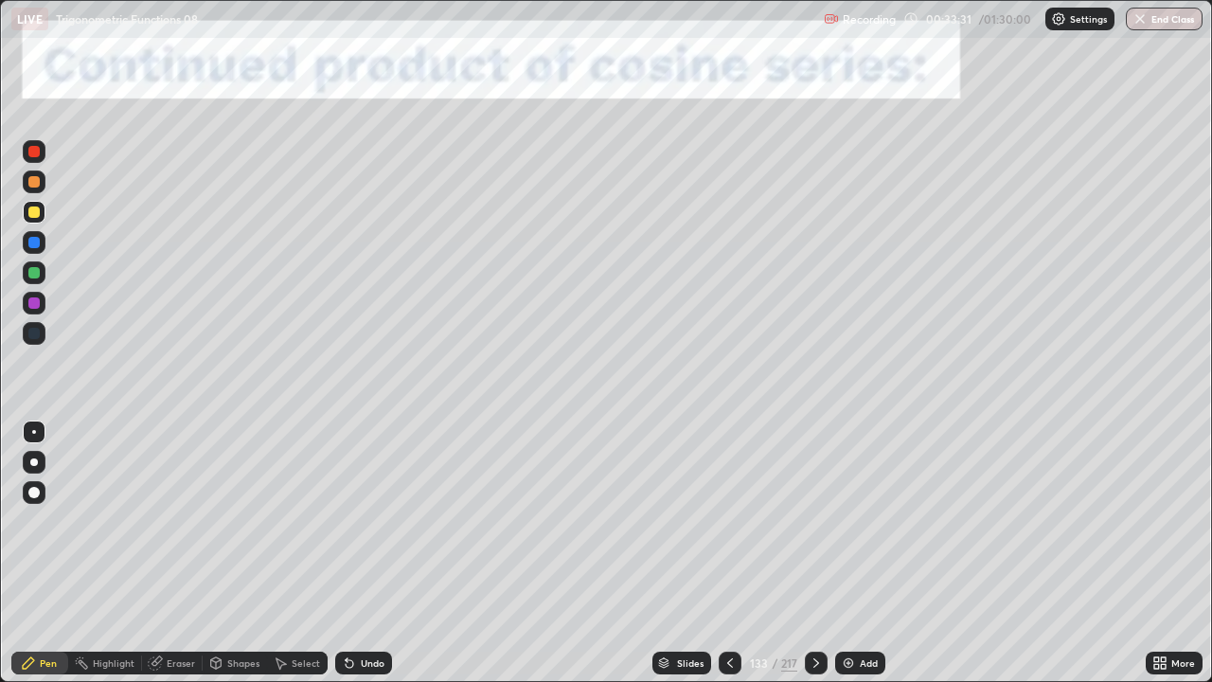
click at [825, 553] on div at bounding box center [816, 663] width 23 height 23
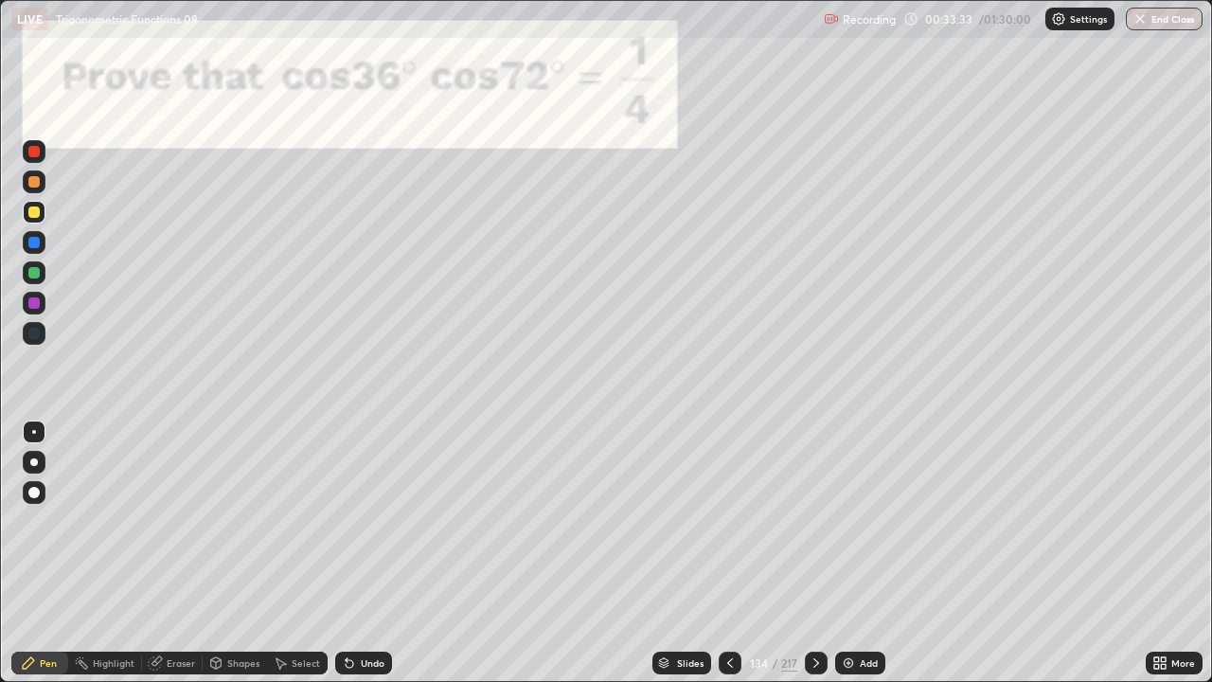
click at [737, 553] on div at bounding box center [730, 663] width 23 height 23
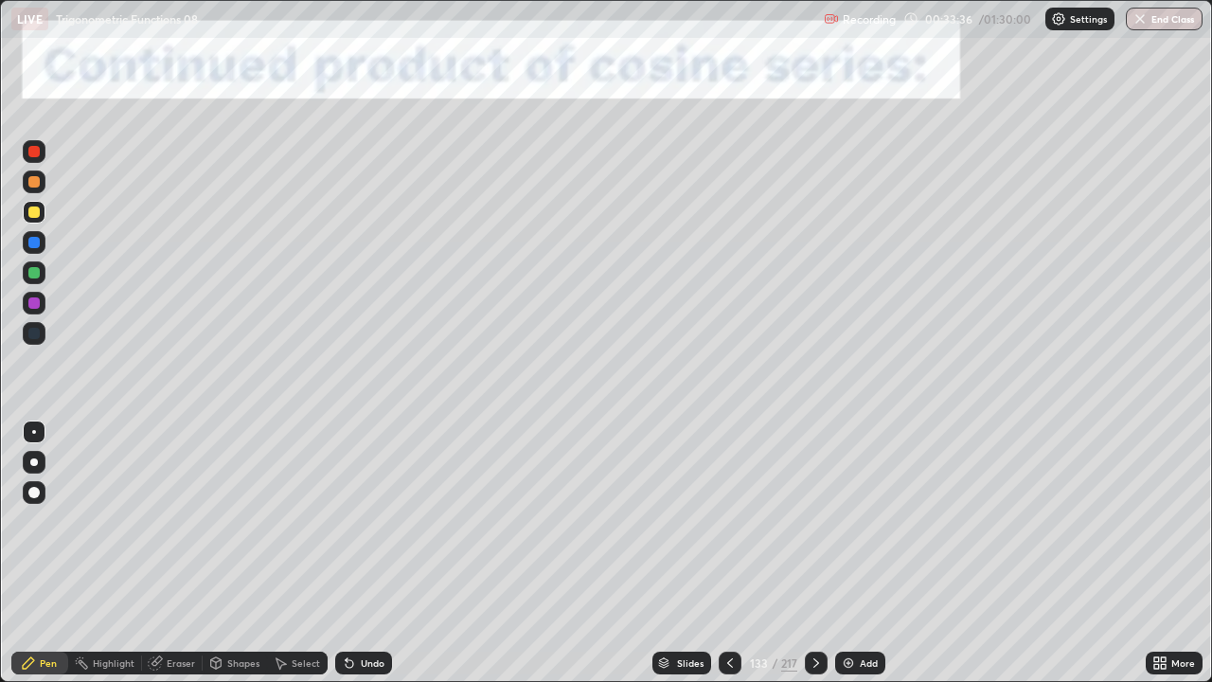
click at [781, 553] on div "217" at bounding box center [789, 662] width 16 height 17
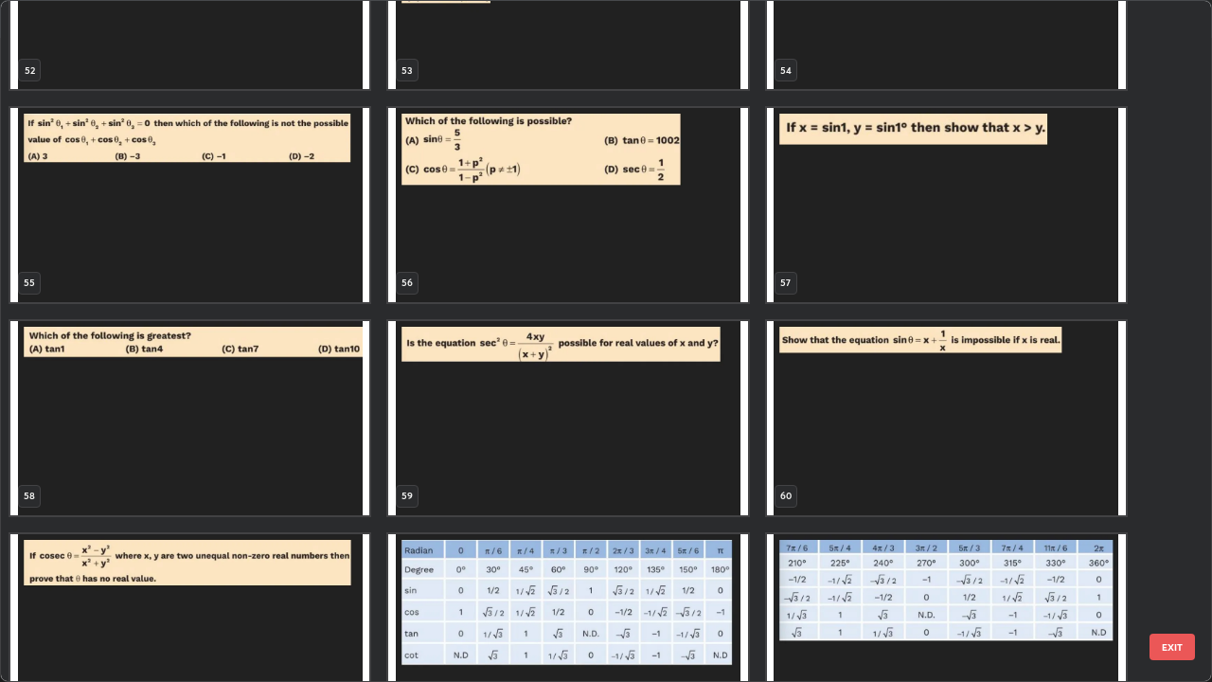
scroll to position [3676, 0]
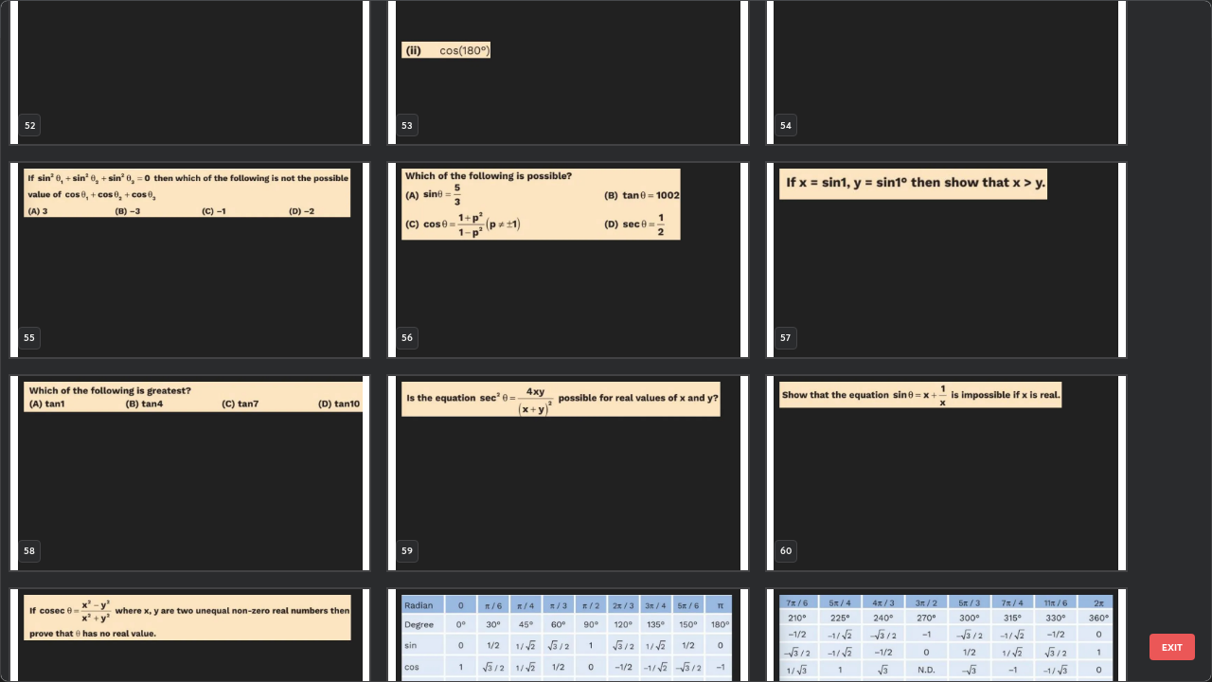
click at [466, 283] on img "grid" at bounding box center [567, 260] width 359 height 194
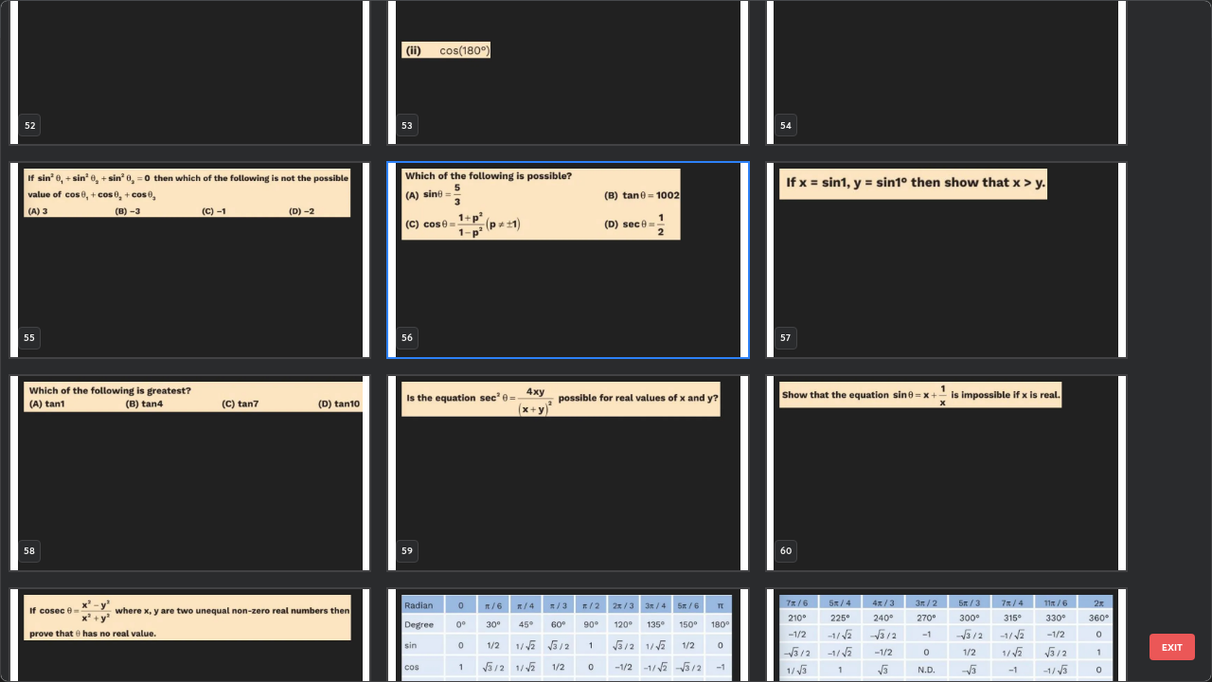
click at [460, 310] on img "grid" at bounding box center [567, 260] width 359 height 194
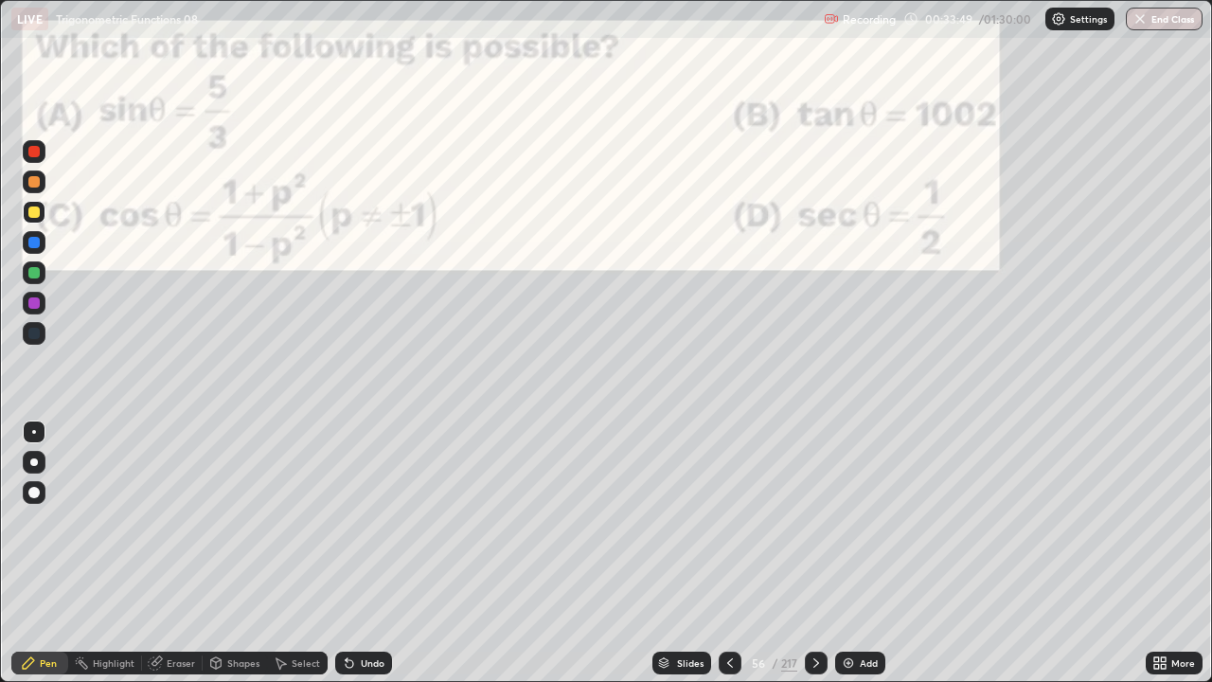
click at [466, 306] on img "grid" at bounding box center [567, 260] width 359 height 194
click at [719, 553] on div at bounding box center [730, 663] width 23 height 23
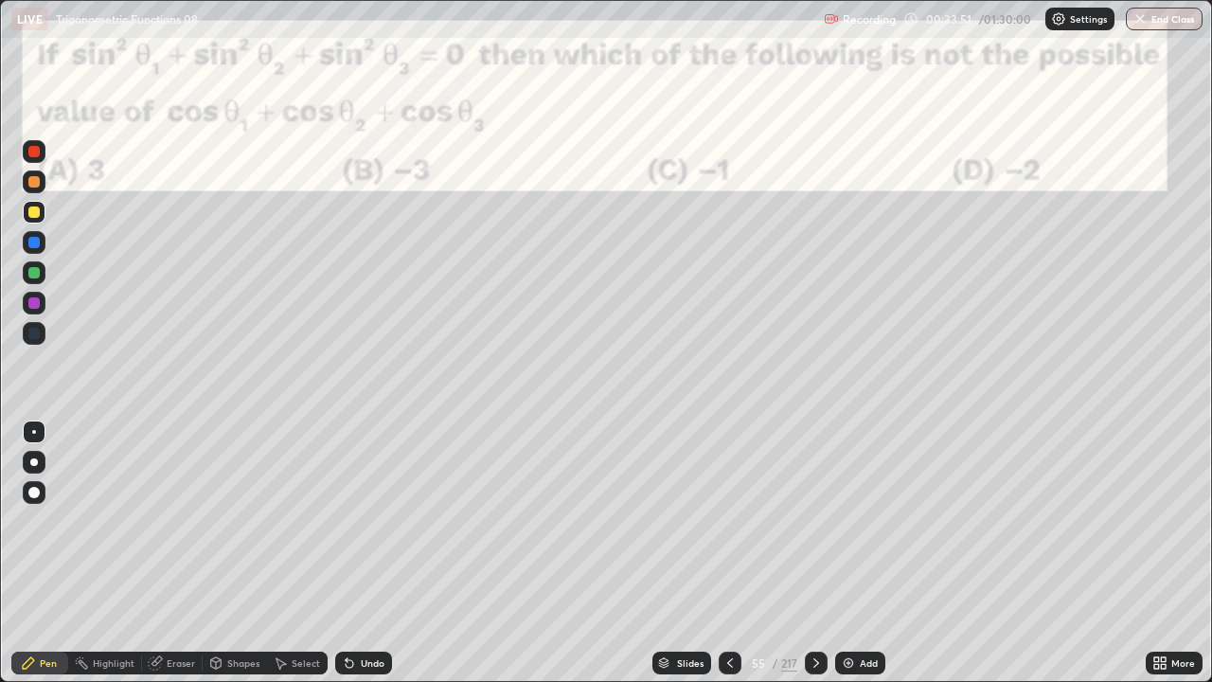
click at [855, 553] on div "Add" at bounding box center [860, 663] width 50 height 23
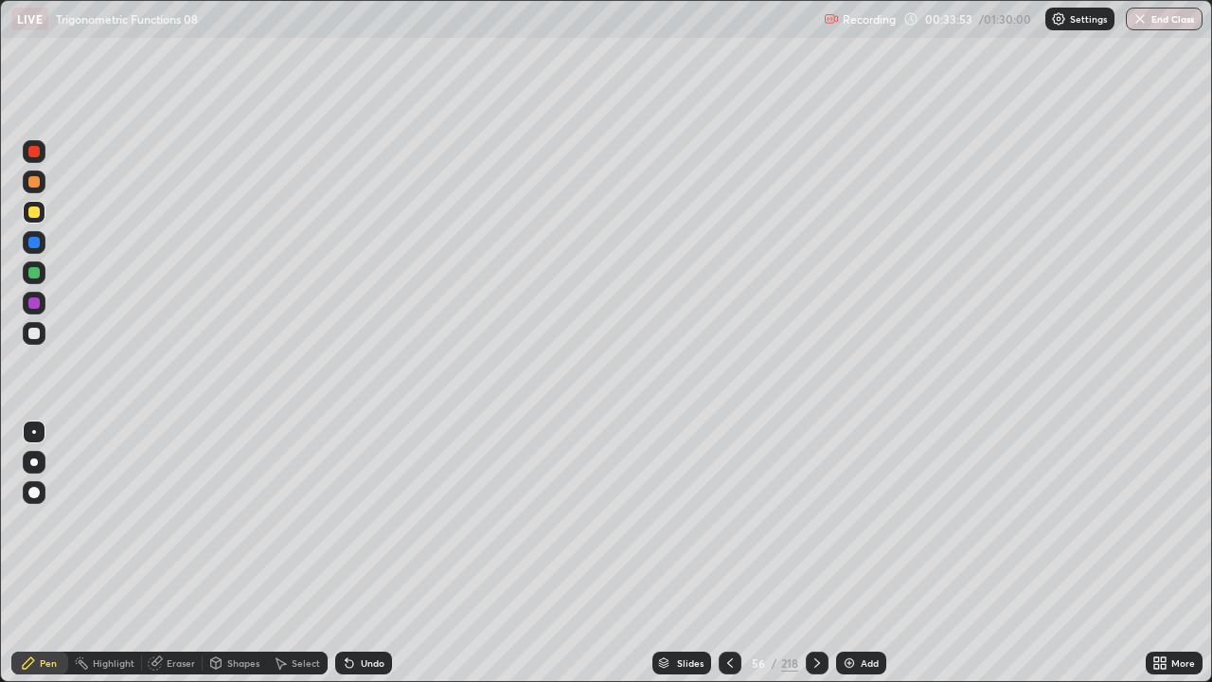
click at [35, 273] on div at bounding box center [33, 272] width 11 height 11
click at [31, 214] on div at bounding box center [33, 211] width 11 height 11
click at [224, 553] on div "Shapes" at bounding box center [235, 663] width 64 height 23
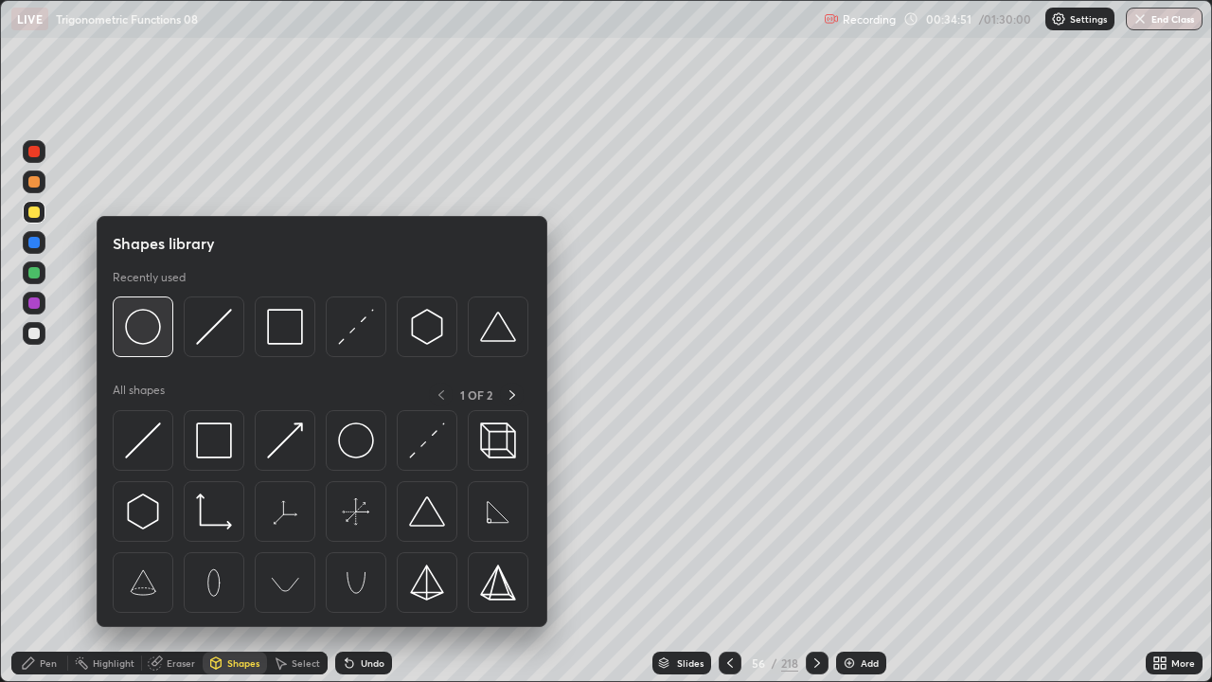
click at [145, 331] on img at bounding box center [143, 327] width 36 height 36
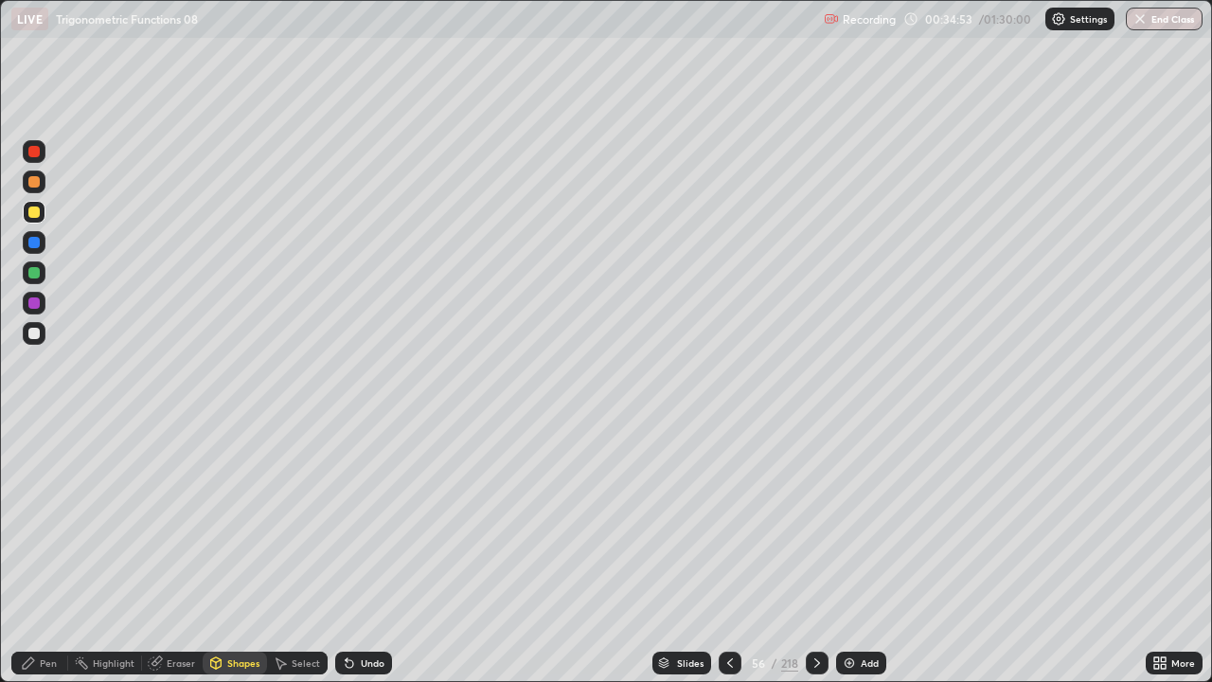
click at [51, 553] on div "Pen" at bounding box center [39, 663] width 57 height 23
click at [29, 334] on div at bounding box center [33, 333] width 11 height 11
click at [362, 553] on div "Undo" at bounding box center [363, 663] width 57 height 23
click at [356, 553] on div "Undo" at bounding box center [363, 663] width 57 height 23
click at [361, 553] on div "Undo" at bounding box center [373, 662] width 24 height 9
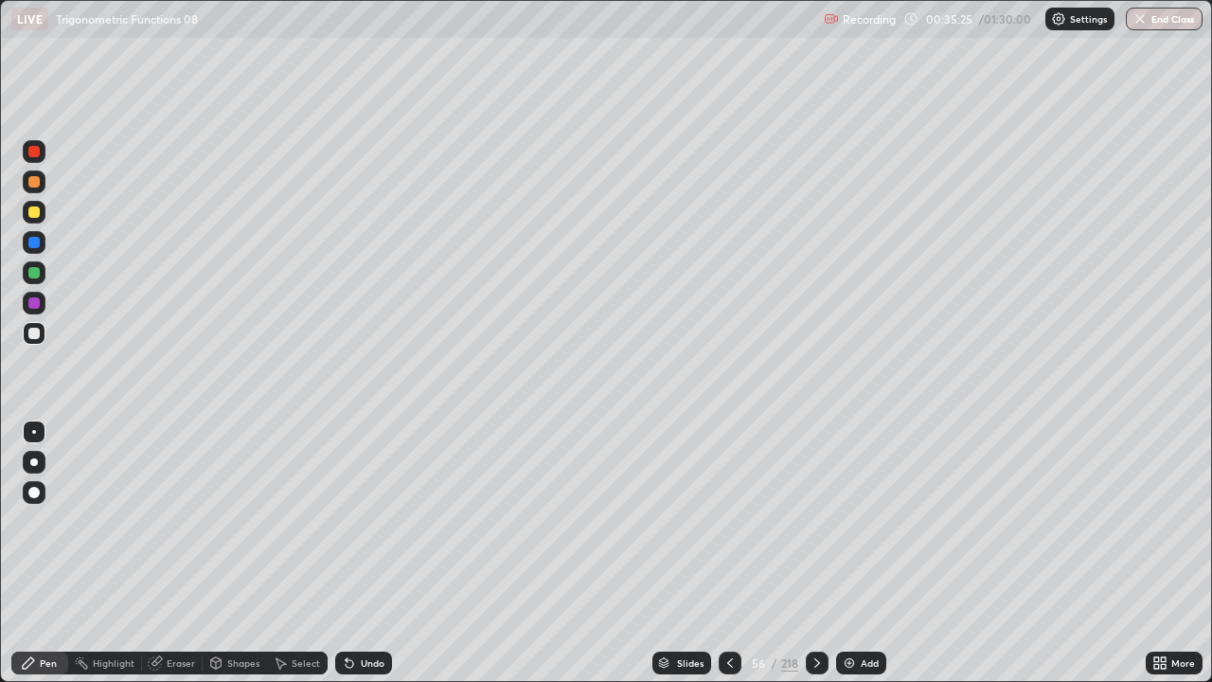
click at [357, 553] on div "Undo" at bounding box center [363, 663] width 57 height 23
click at [32, 243] on div at bounding box center [33, 242] width 11 height 11
click at [375, 553] on div "Undo" at bounding box center [363, 663] width 57 height 23
click at [357, 553] on div "Undo" at bounding box center [363, 663] width 57 height 23
click at [32, 300] on div at bounding box center [33, 302] width 11 height 11
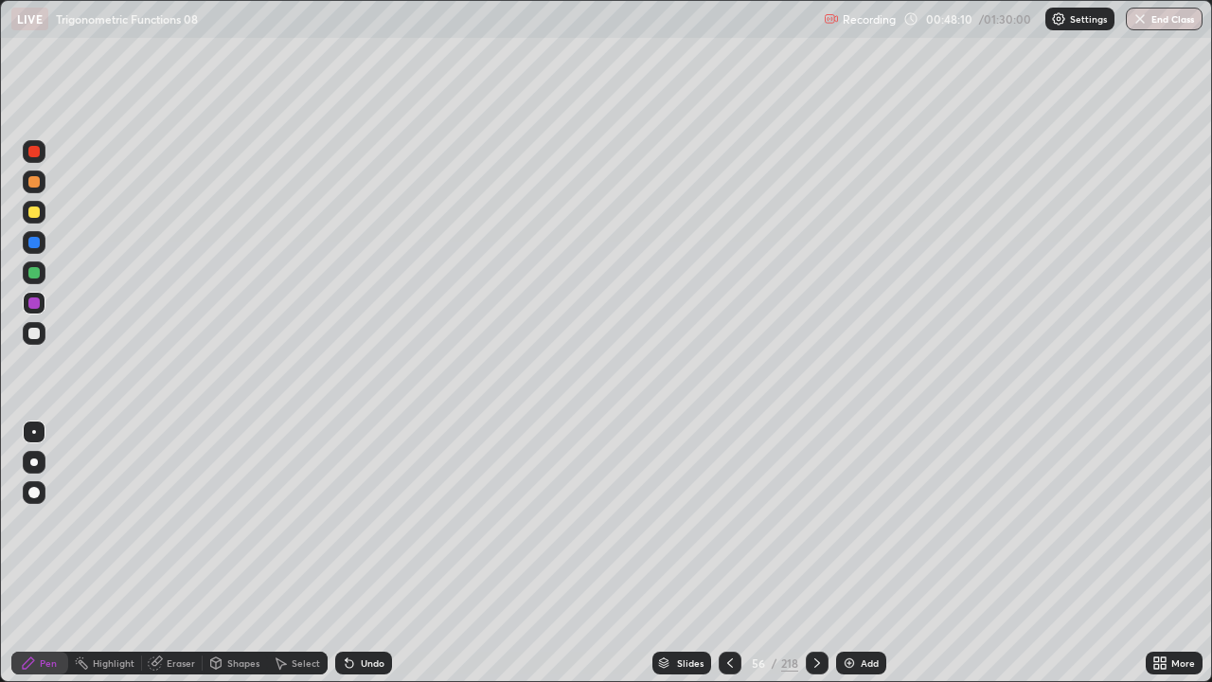
click at [299, 553] on div "Select" at bounding box center [306, 662] width 28 height 9
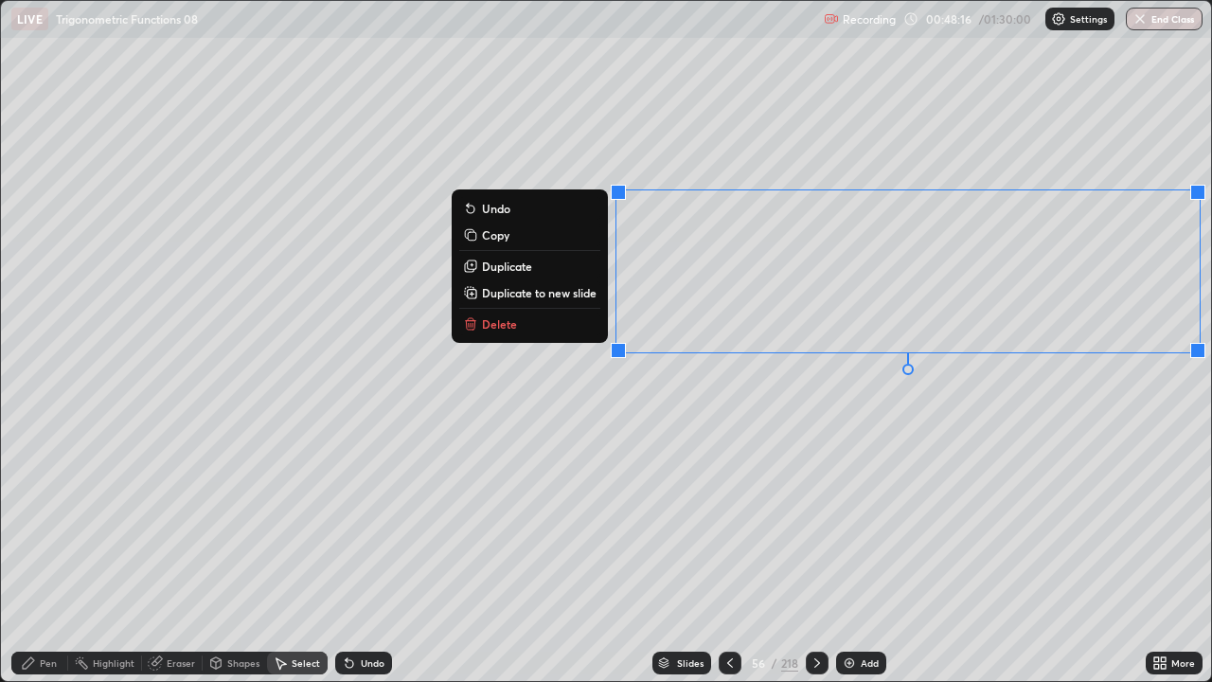
click at [498, 241] on p "Copy" at bounding box center [495, 234] width 27 height 15
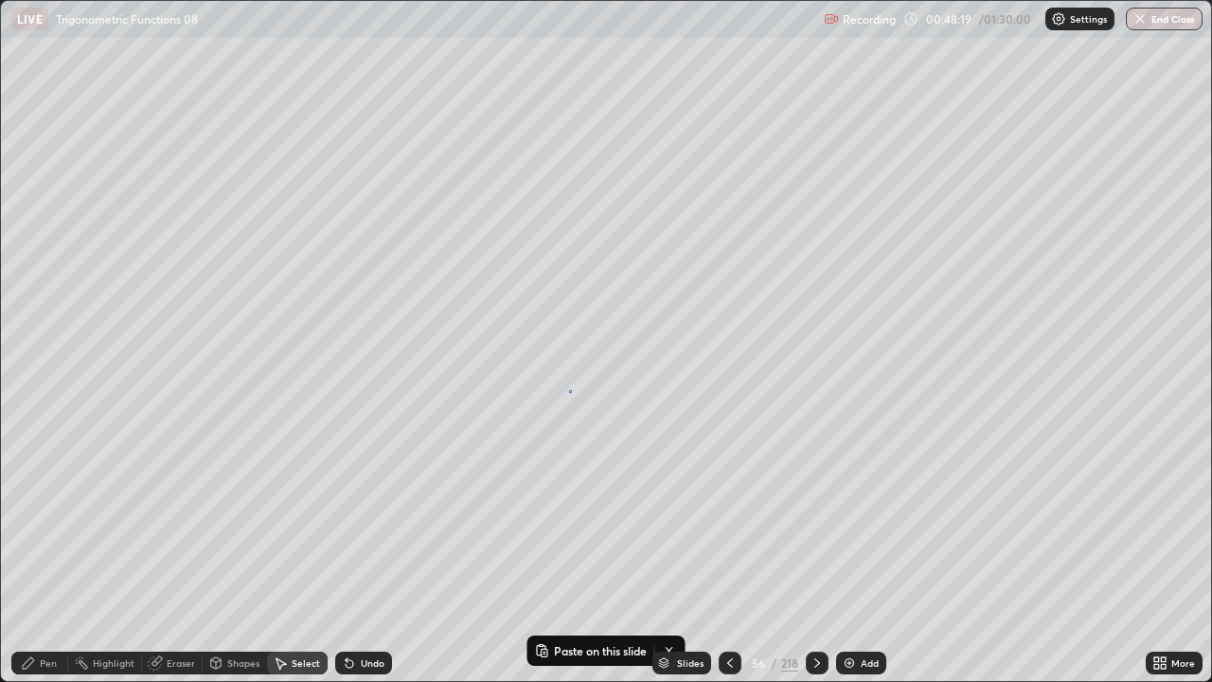
click at [569, 391] on div "0 ° Undo Copy Paste here Duplicate Duplicate to new slide Delete" at bounding box center [606, 341] width 1210 height 680
click at [612, 455] on p "Paste here" at bounding box center [622, 460] width 56 height 15
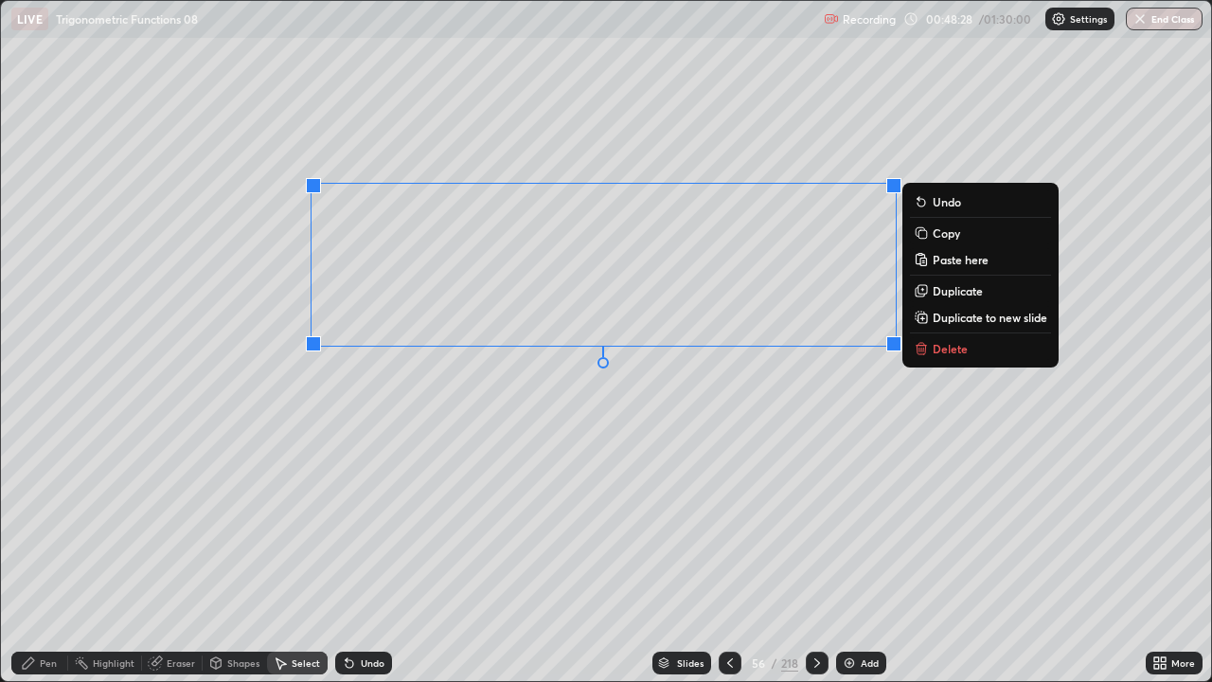
click at [658, 408] on div "0 ° Undo Copy Paste here Duplicate Duplicate to new slide Delete" at bounding box center [606, 341] width 1210 height 680
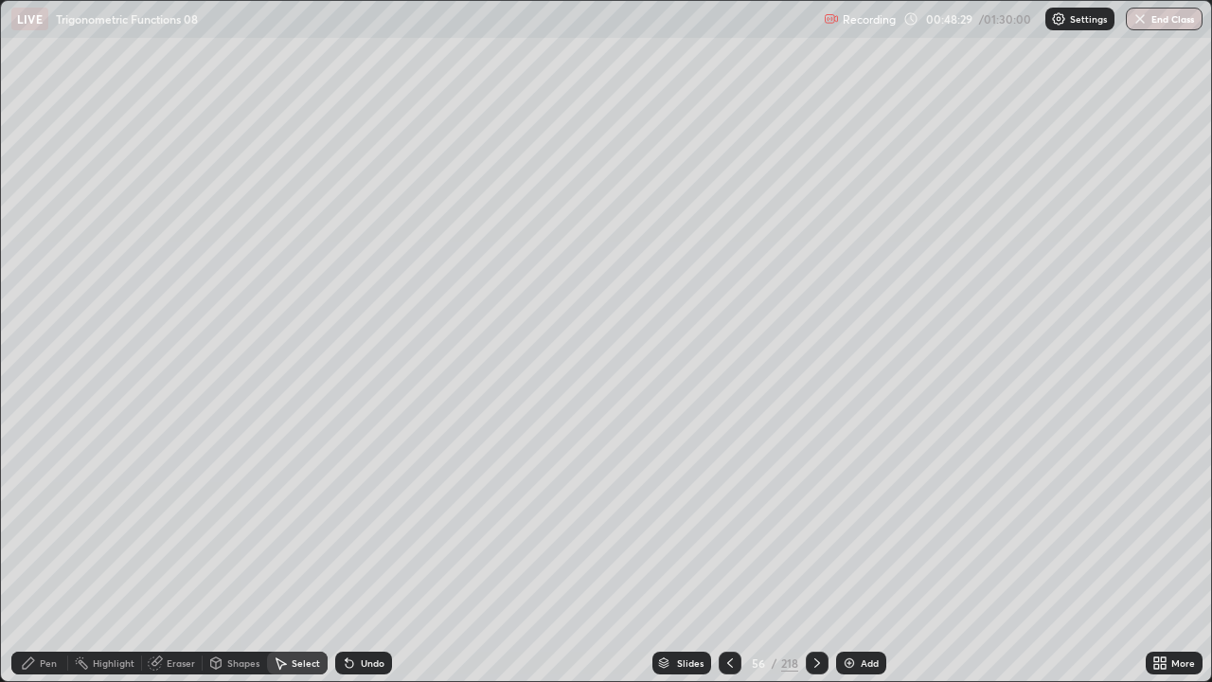
click at [174, 553] on div "Eraser" at bounding box center [181, 662] width 28 height 9
click at [55, 553] on div "Pen" at bounding box center [48, 662] width 17 height 9
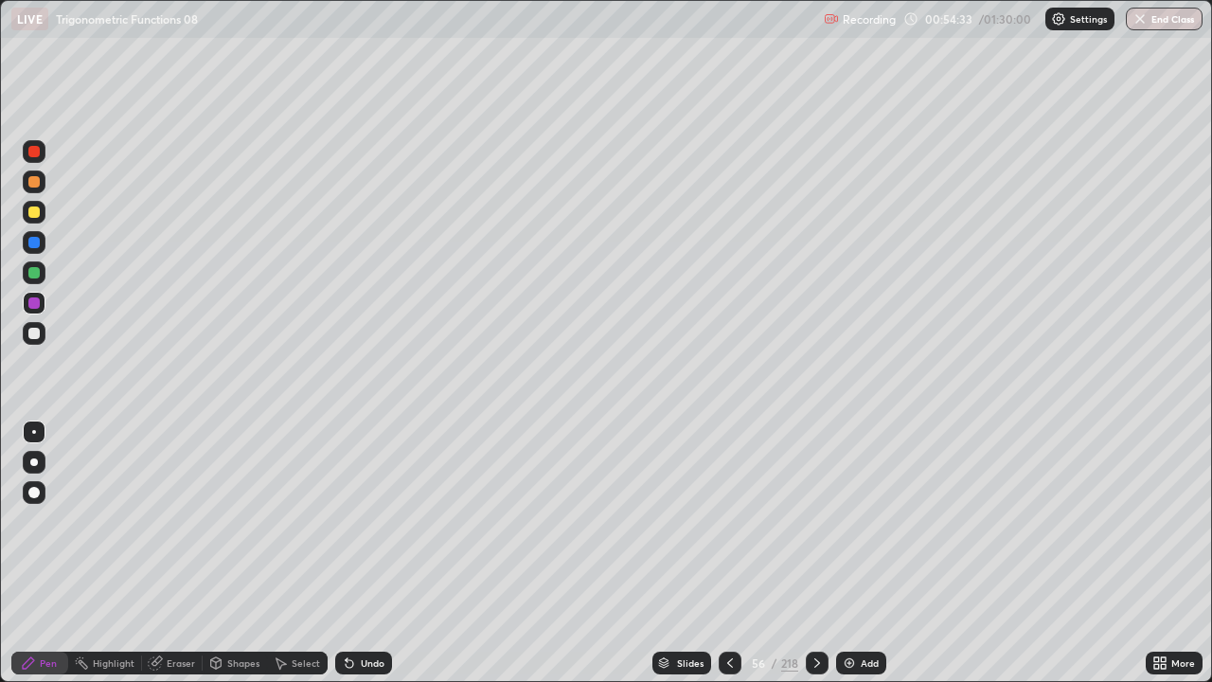
click at [32, 275] on div at bounding box center [33, 272] width 11 height 11
click at [368, 553] on div "Undo" at bounding box center [363, 663] width 57 height 23
click at [863, 553] on div "Add" at bounding box center [870, 662] width 18 height 9
click at [28, 220] on div at bounding box center [34, 212] width 23 height 23
click at [359, 553] on div "Undo" at bounding box center [363, 663] width 57 height 23
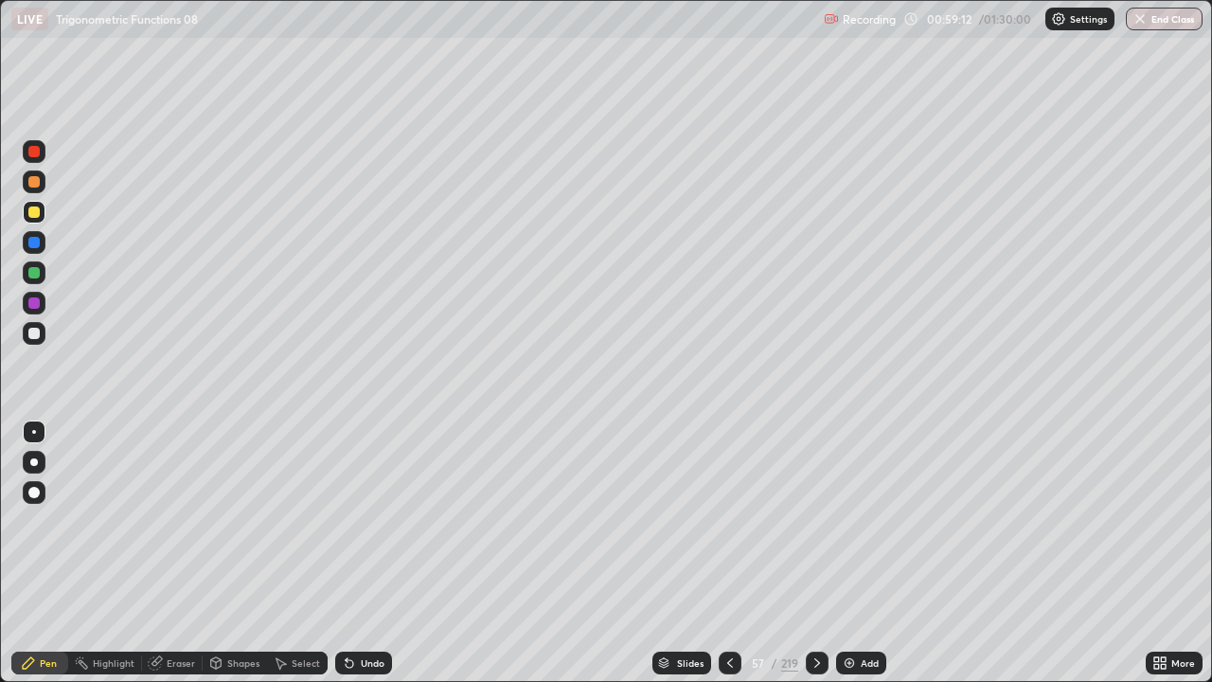
click at [27, 273] on div at bounding box center [34, 272] width 23 height 23
click at [39, 330] on div at bounding box center [33, 333] width 11 height 11
click at [29, 215] on div at bounding box center [33, 211] width 11 height 11
click at [33, 301] on div at bounding box center [33, 302] width 11 height 11
click at [34, 243] on div at bounding box center [33, 242] width 11 height 11
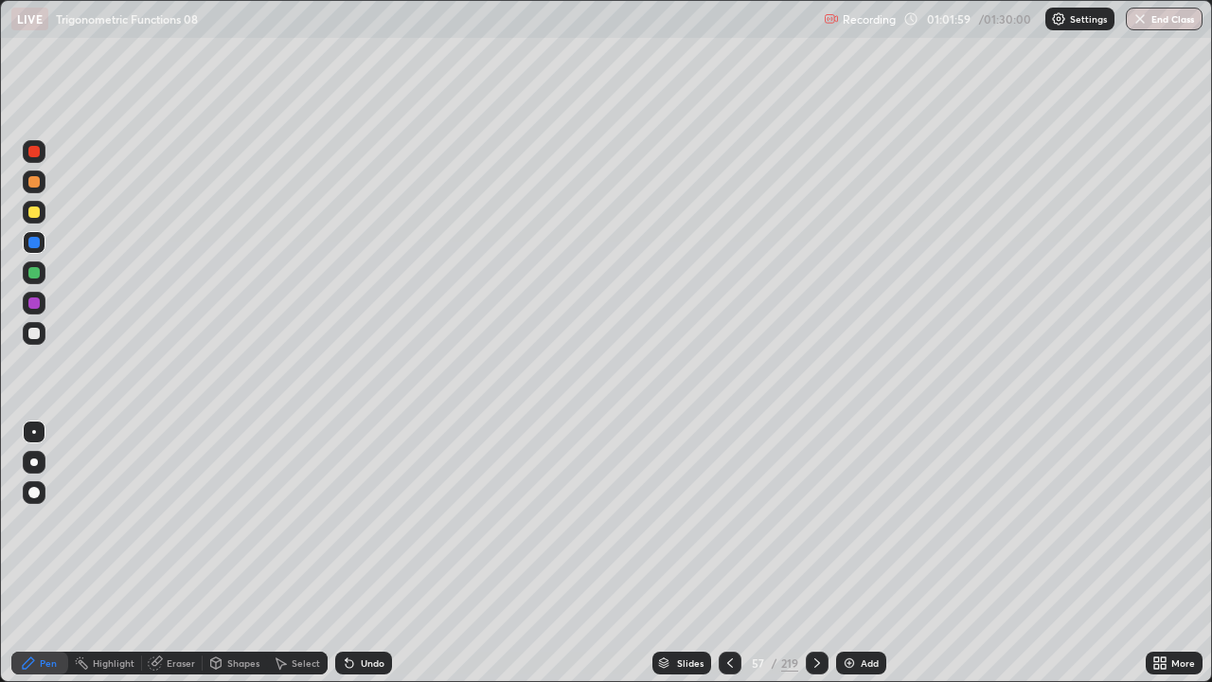
click at [31, 336] on div at bounding box center [33, 333] width 11 height 11
click at [27, 182] on div at bounding box center [34, 181] width 23 height 23
click at [23, 269] on div at bounding box center [34, 272] width 23 height 23
click at [866, 553] on div "Add" at bounding box center [870, 662] width 18 height 9
click at [31, 214] on div at bounding box center [33, 211] width 11 height 11
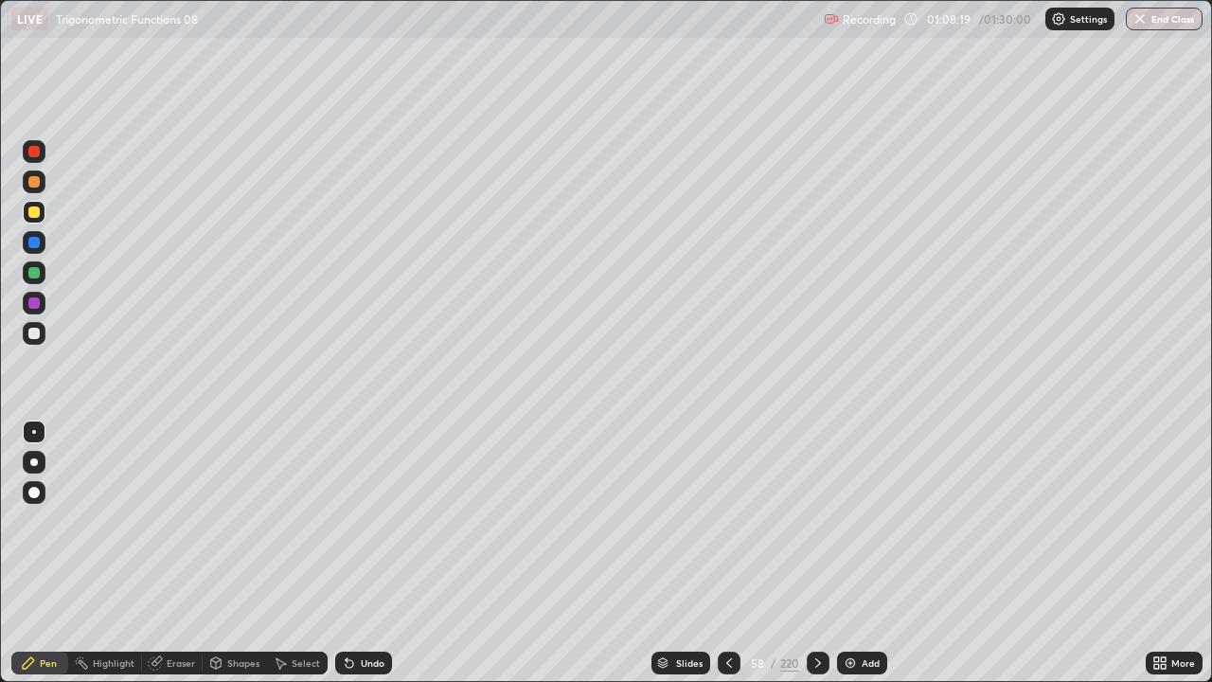
click at [361, 553] on div "Undo" at bounding box center [373, 662] width 24 height 9
click at [366, 553] on div "Undo" at bounding box center [363, 663] width 57 height 23
click at [225, 553] on div "Shapes" at bounding box center [235, 663] width 64 height 23
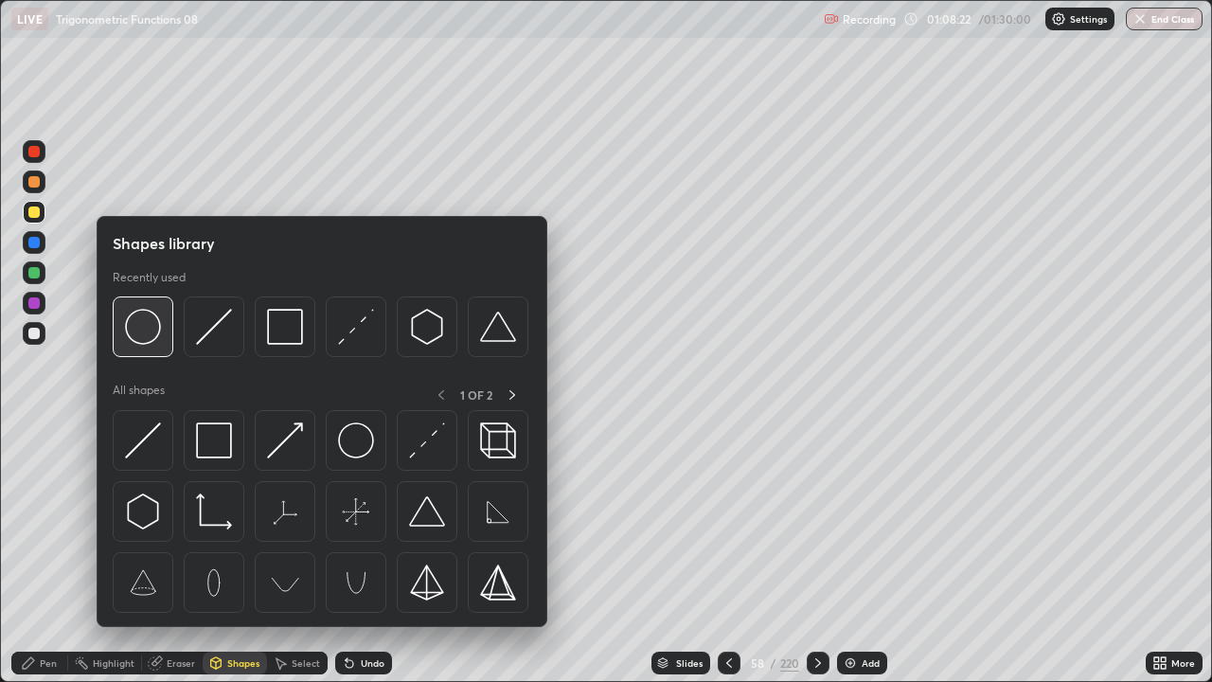
click at [130, 333] on img at bounding box center [143, 327] width 36 height 36
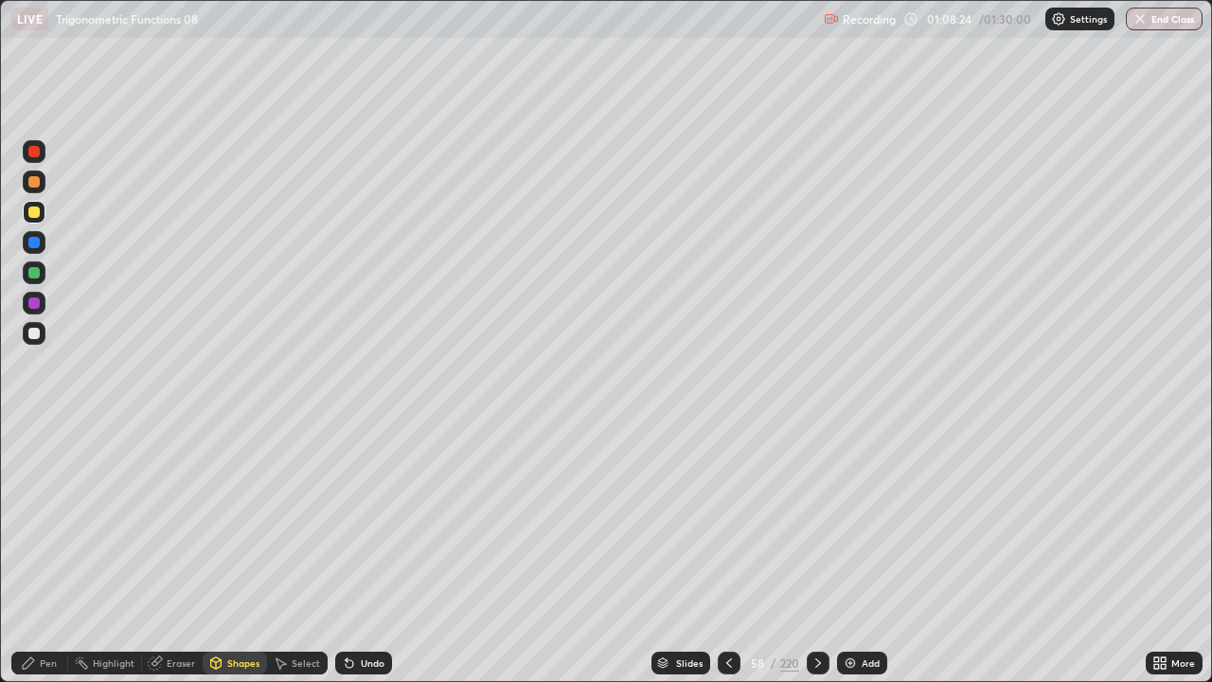
click at [36, 334] on div at bounding box center [33, 333] width 11 height 11
click at [51, 553] on div "Pen" at bounding box center [39, 663] width 57 height 23
click at [346, 553] on icon at bounding box center [347, 659] width 2 height 2
click at [33, 271] on div at bounding box center [33, 272] width 11 height 11
click at [353, 553] on icon at bounding box center [349, 662] width 15 height 15
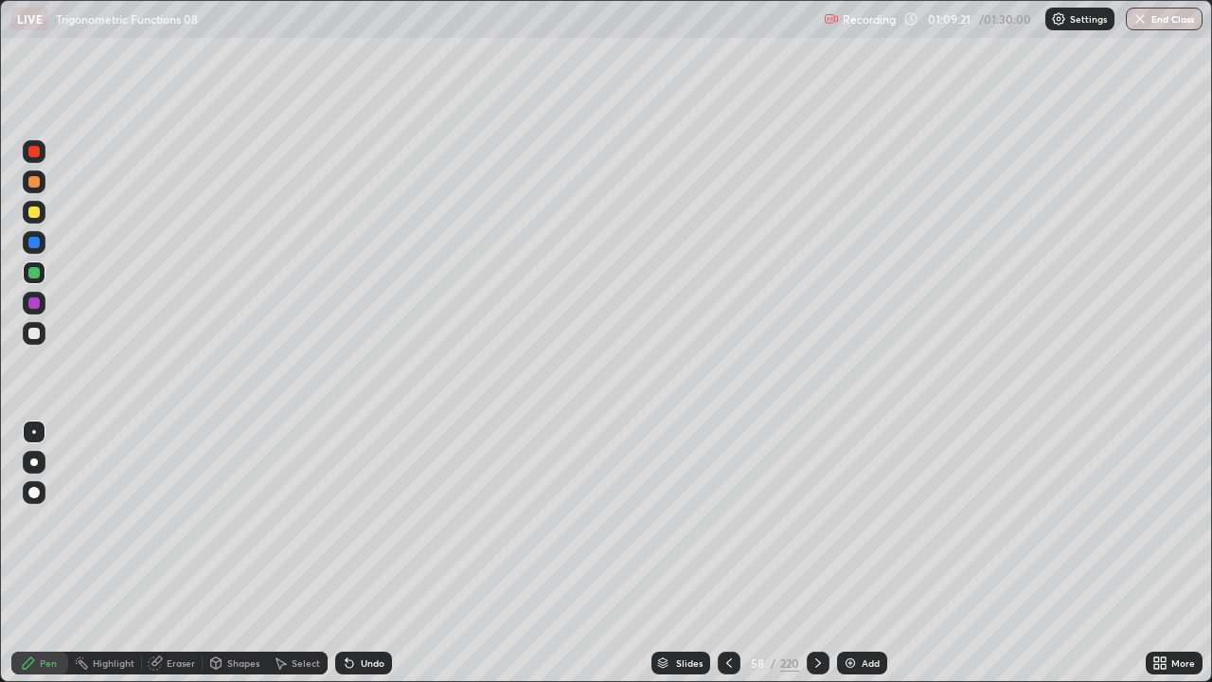
click at [369, 553] on div "Undo" at bounding box center [373, 662] width 24 height 9
click at [41, 304] on div at bounding box center [34, 303] width 23 height 23
click at [723, 553] on icon at bounding box center [729, 662] width 15 height 15
click at [816, 553] on icon at bounding box center [818, 662] width 15 height 15
click at [29, 246] on div at bounding box center [33, 242] width 11 height 11
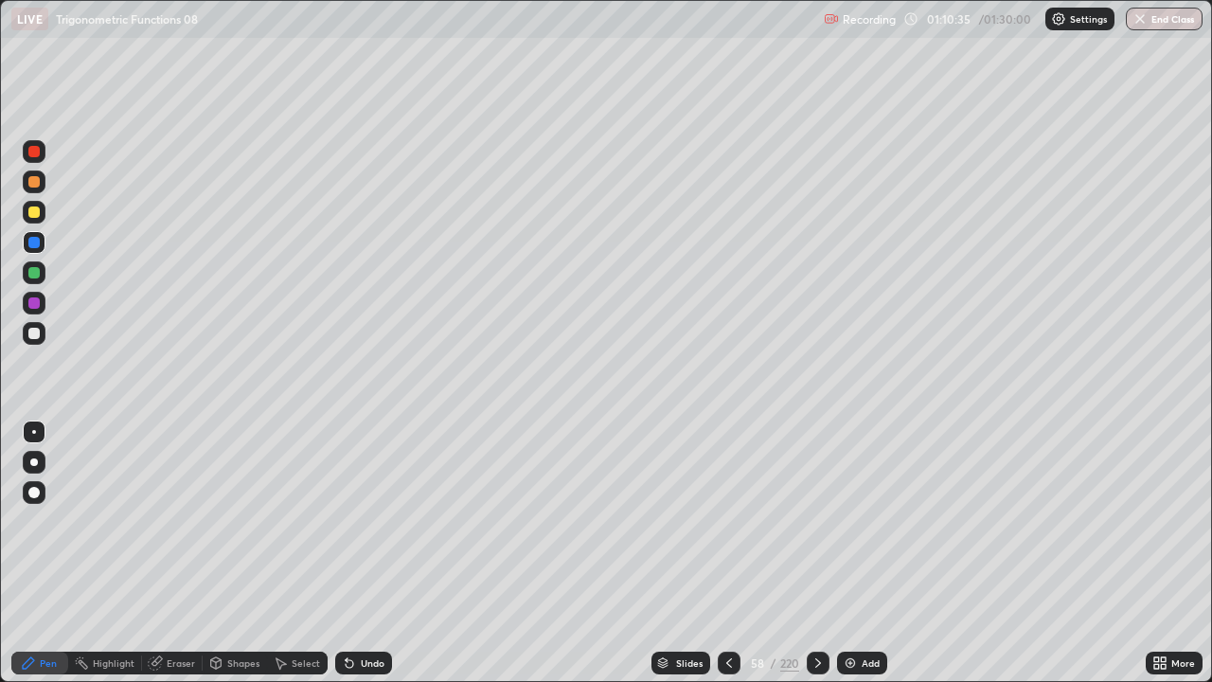
click at [29, 304] on div at bounding box center [33, 302] width 11 height 11
click at [41, 158] on div at bounding box center [34, 151] width 23 height 23
click at [157, 553] on icon at bounding box center [155, 663] width 12 height 12
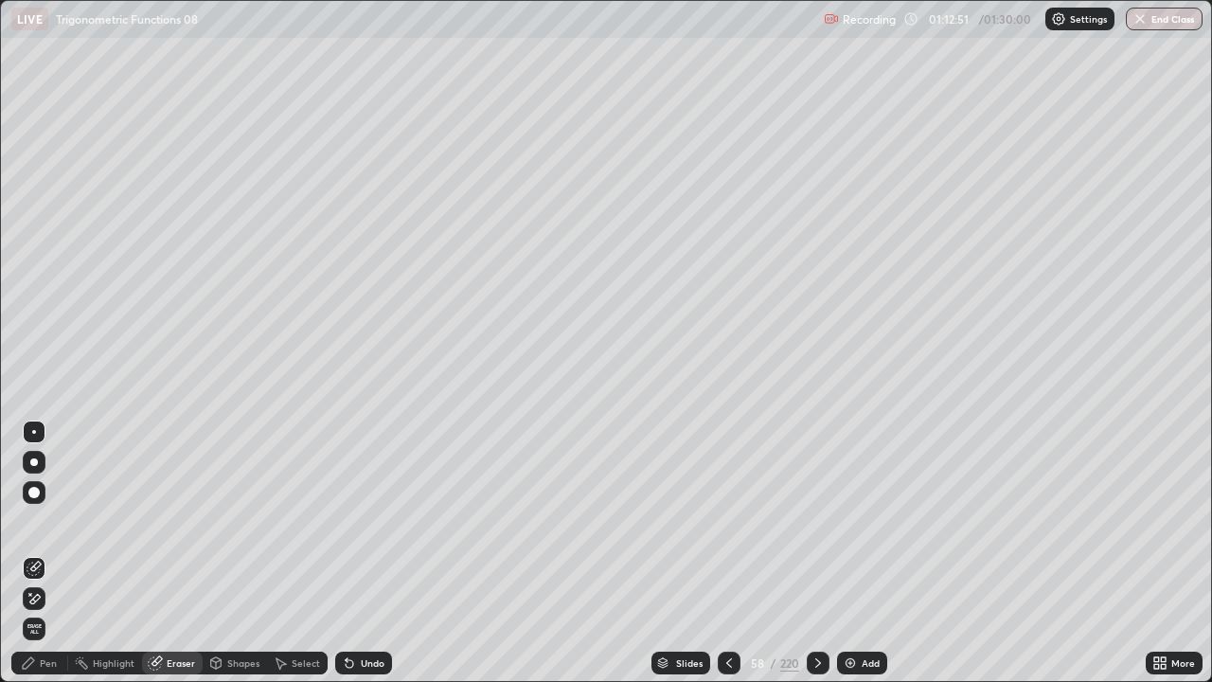
click at [36, 553] on icon at bounding box center [34, 599] width 15 height 16
click at [356, 553] on div "Undo" at bounding box center [363, 663] width 57 height 23
click at [355, 553] on div "Undo" at bounding box center [363, 663] width 57 height 23
click at [363, 553] on div "Undo" at bounding box center [373, 662] width 24 height 9
click at [31, 553] on div "Pen" at bounding box center [39, 663] width 57 height 23
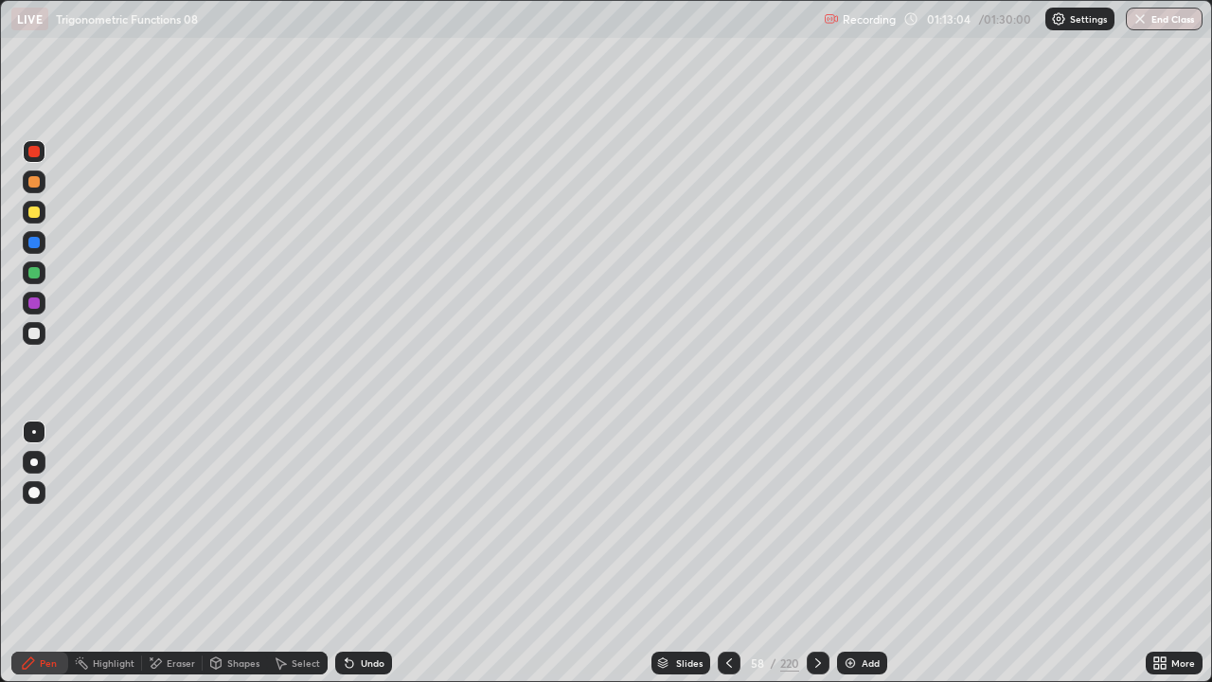
click at [26, 242] on div at bounding box center [34, 242] width 23 height 23
click at [35, 312] on div at bounding box center [34, 303] width 23 height 23
click at [33, 215] on div at bounding box center [33, 211] width 11 height 11
click at [363, 553] on div "Undo" at bounding box center [373, 662] width 24 height 9
click at [1166, 12] on button "End Class" at bounding box center [1164, 19] width 77 height 23
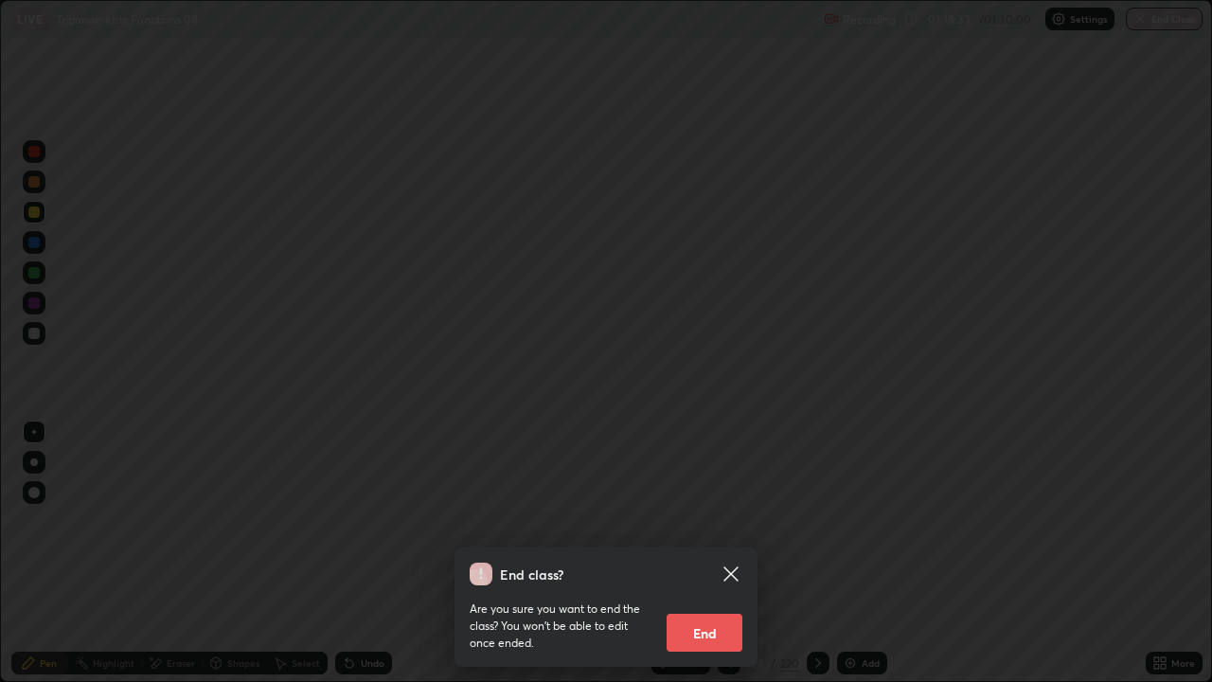
click at [712, 553] on button "End" at bounding box center [705, 633] width 76 height 38
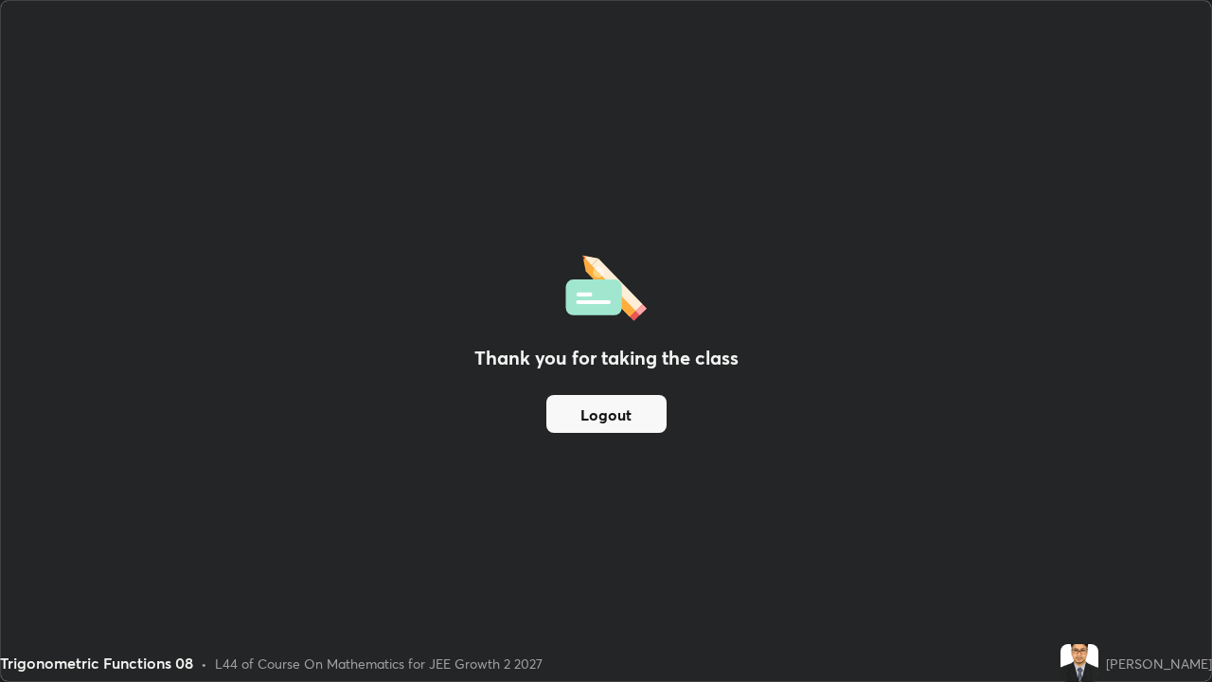
click at [634, 420] on button "Logout" at bounding box center [606, 414] width 120 height 38
